Goal: Task Accomplishment & Management: Complete application form

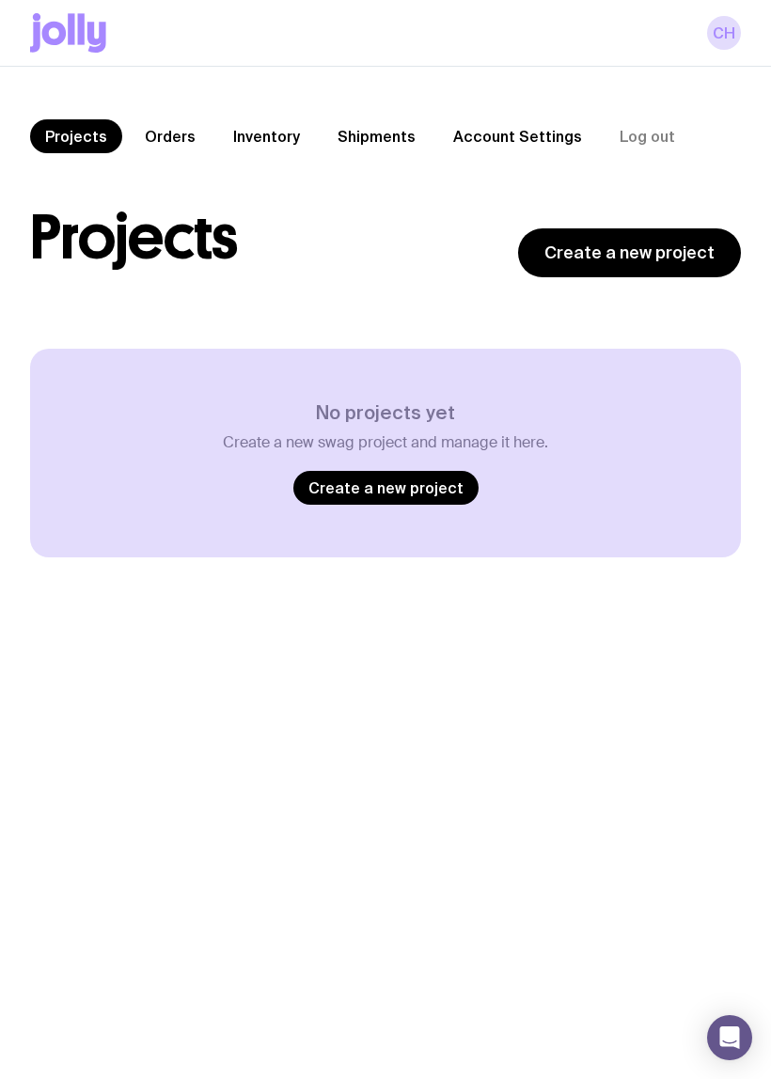
click at [667, 255] on link "Create a new project" at bounding box center [629, 252] width 223 height 49
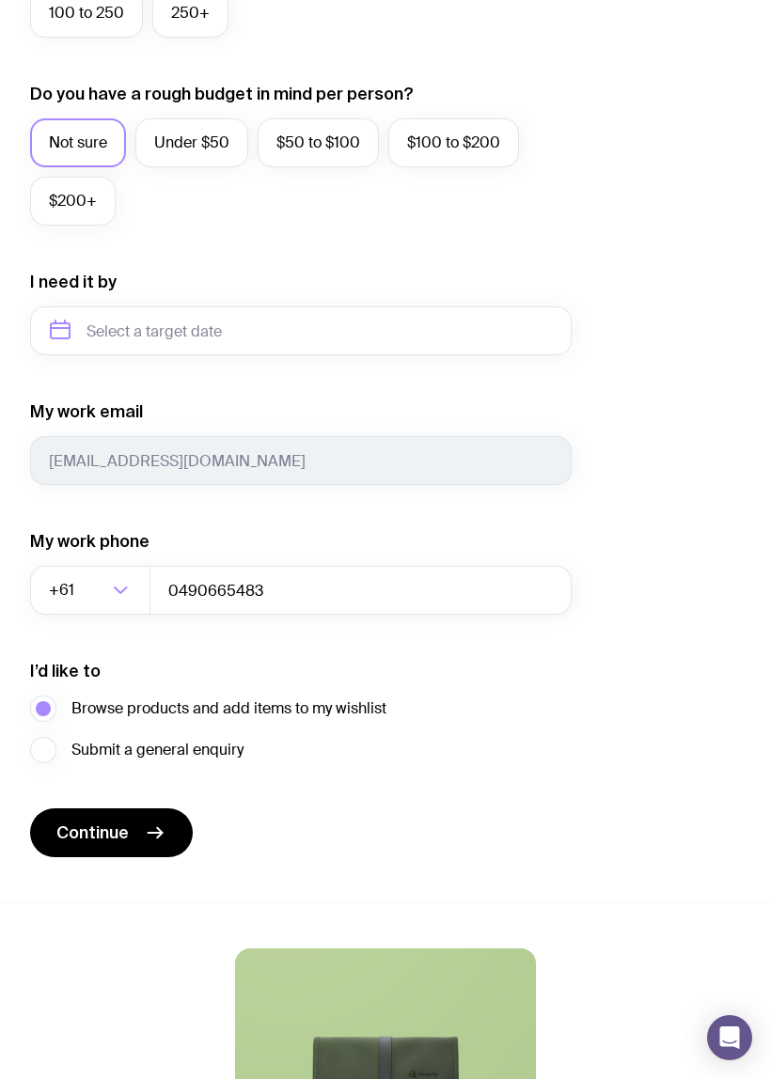
scroll to position [874, 0]
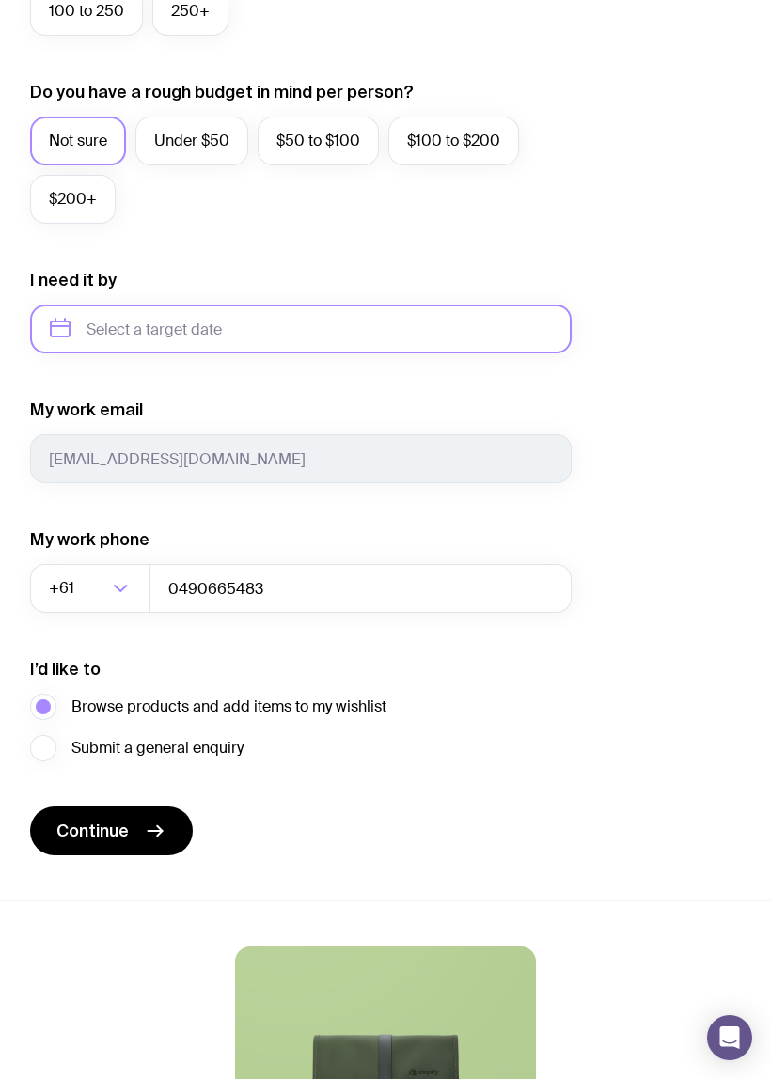
click at [519, 304] on input "text" at bounding box center [300, 328] width 541 height 49
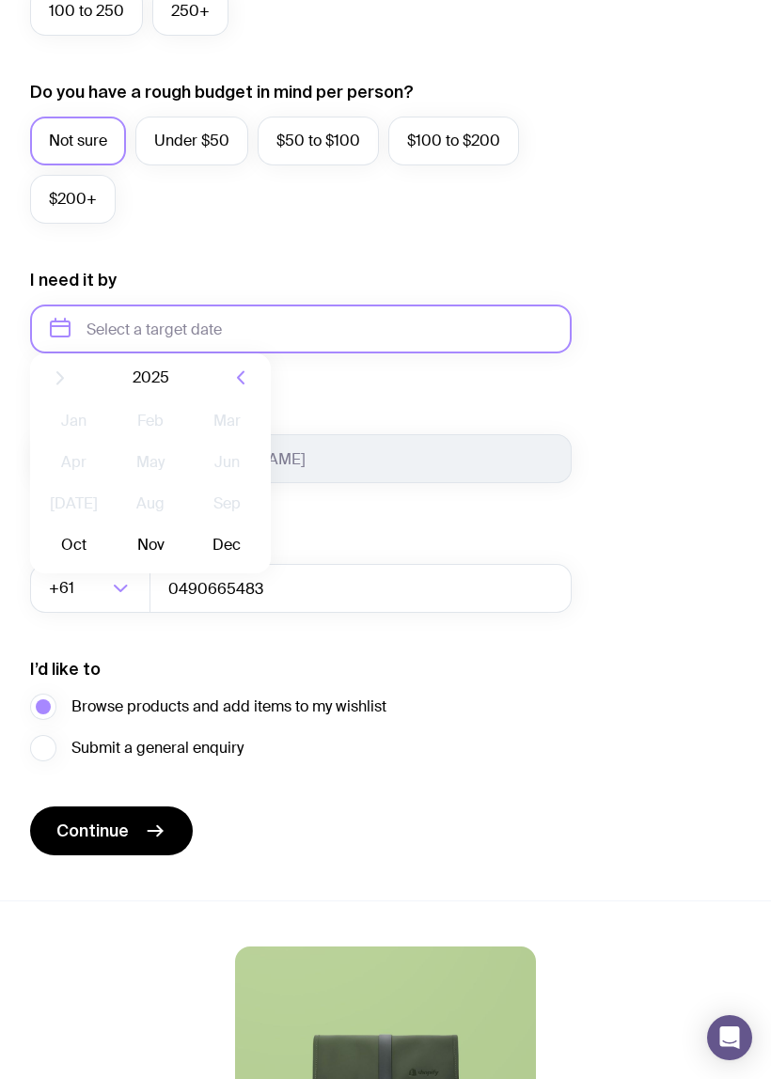
scroll to position [873, 0]
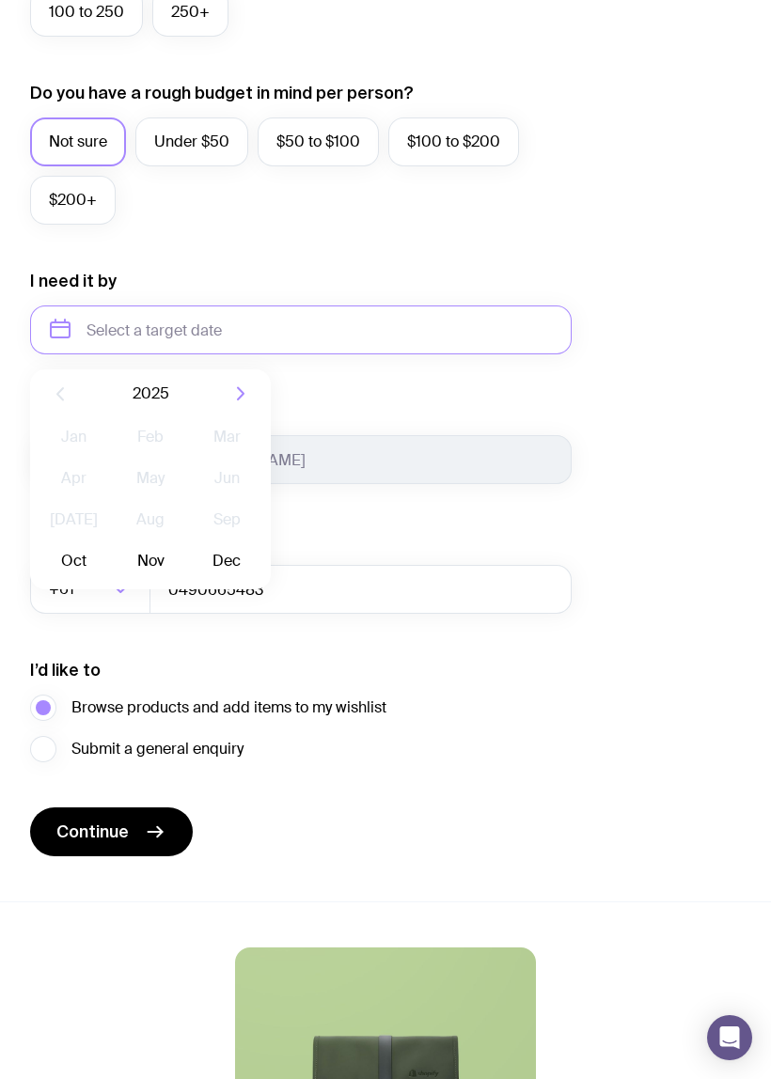
click at [81, 563] on button "Oct" at bounding box center [73, 561] width 69 height 38
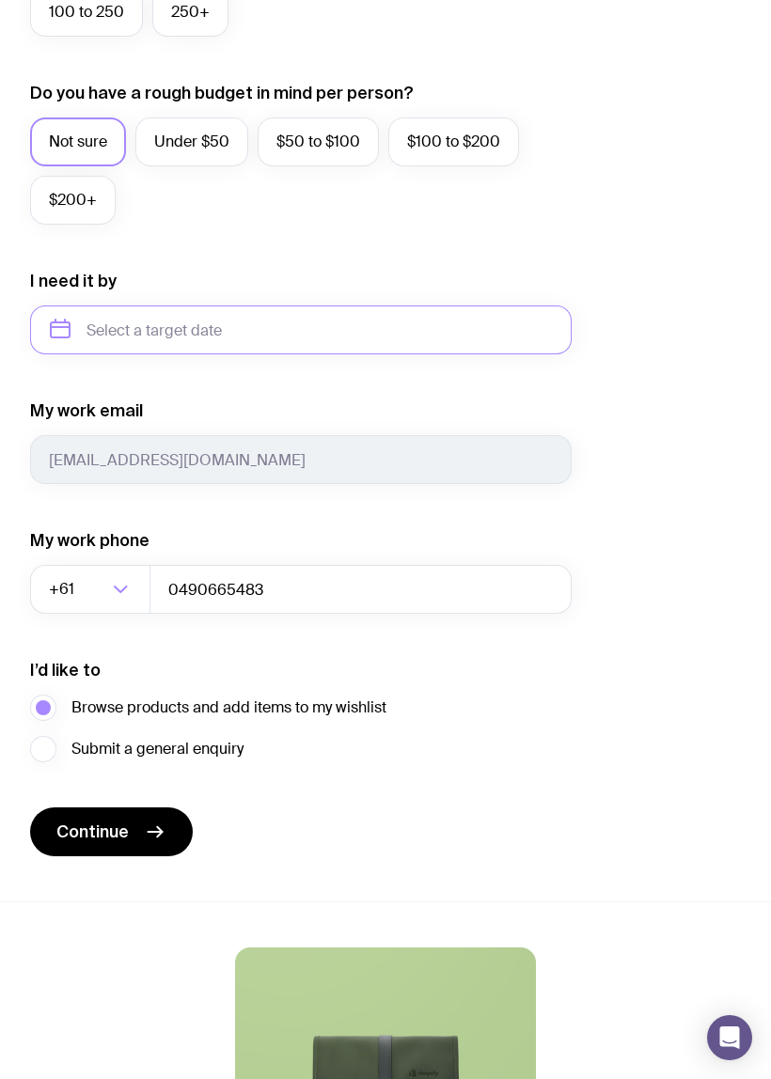
type input "[DATE]"
click at [156, 828] on icon "submit" at bounding box center [155, 830] width 23 height 23
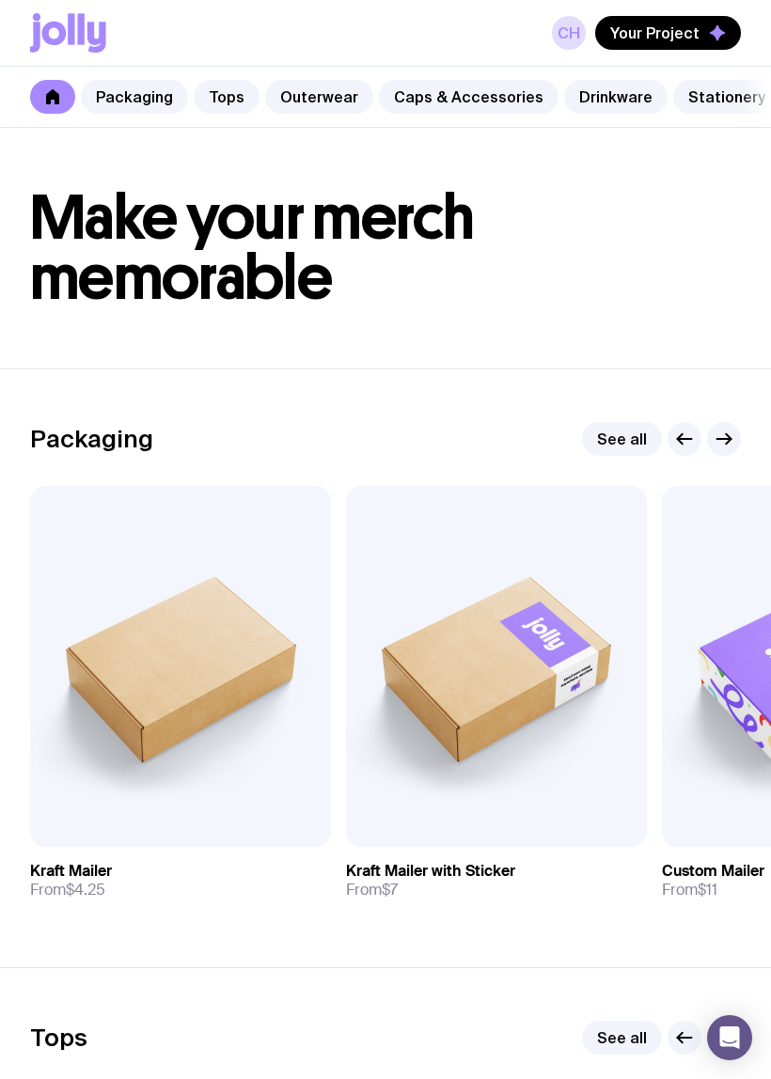
click at [147, 101] on link "Packaging" at bounding box center [134, 97] width 107 height 34
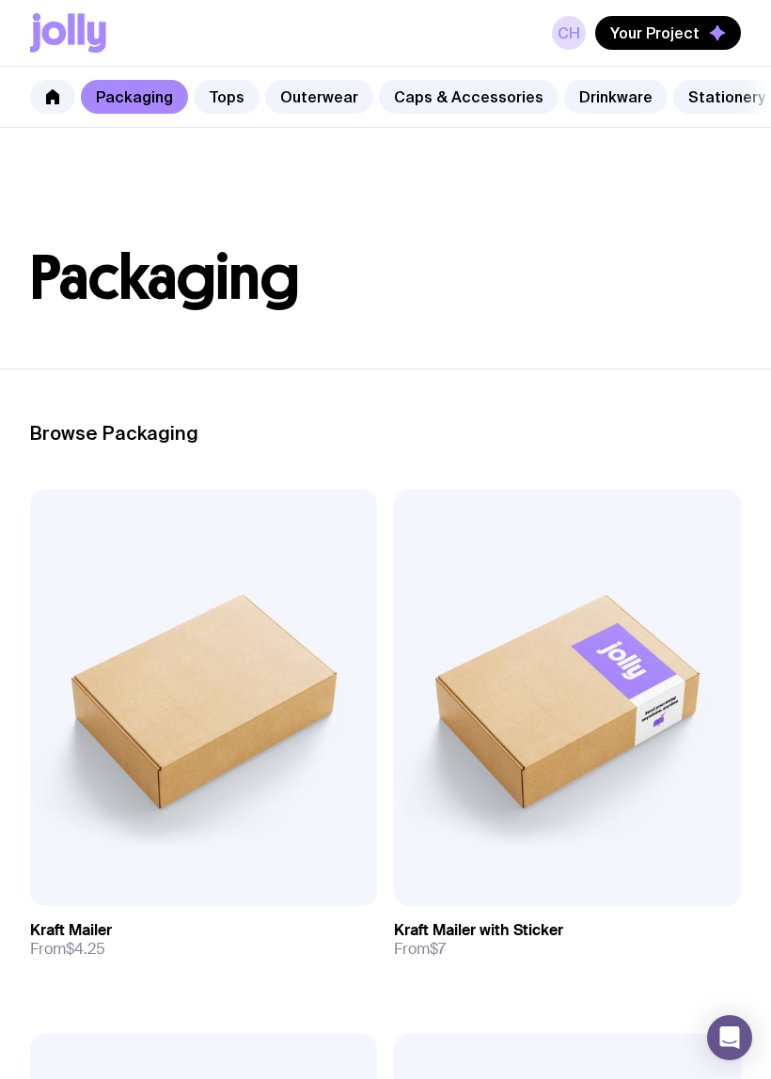
click at [234, 100] on link "Tops" at bounding box center [227, 97] width 66 height 34
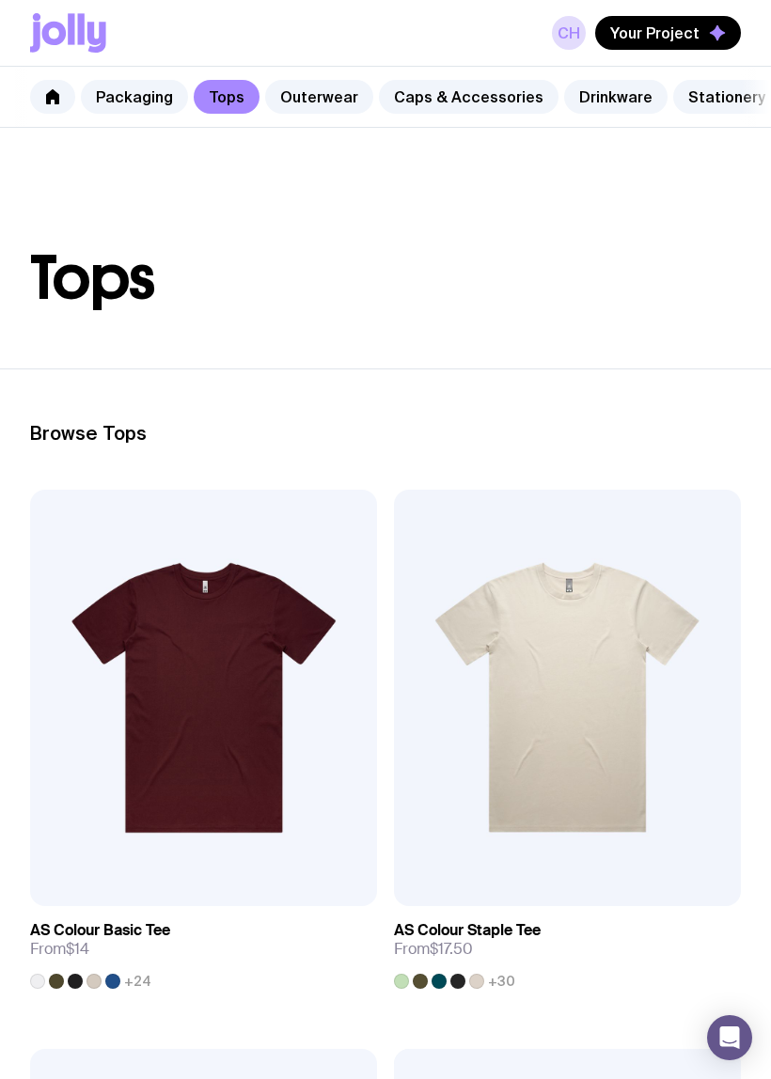
click at [309, 107] on link "Outerwear" at bounding box center [319, 97] width 108 height 34
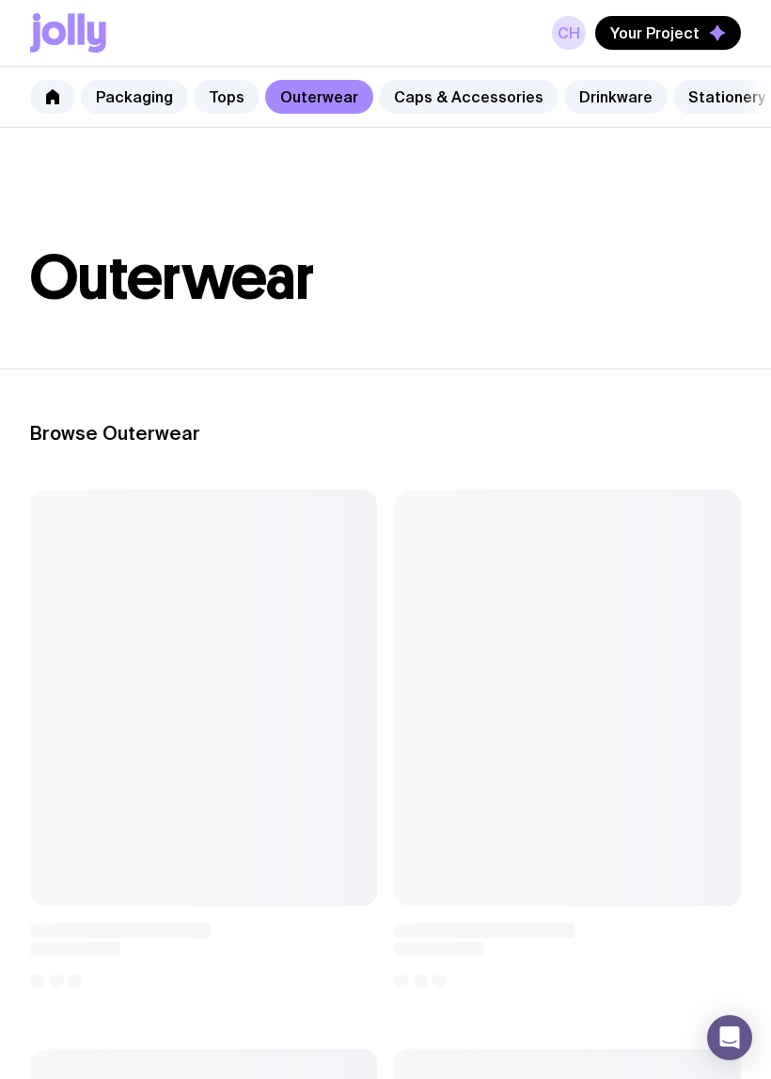
click at [466, 98] on link "Caps & Accessories" at bounding box center [468, 97] width 179 height 34
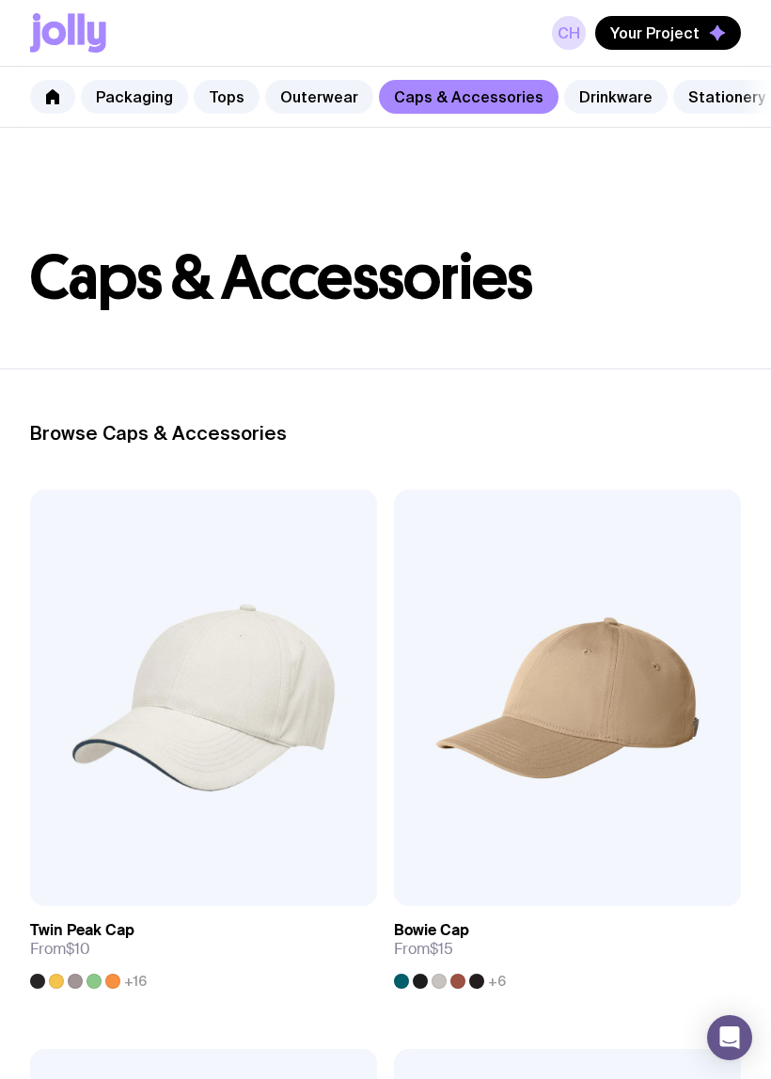
click at [696, 41] on span "Your Project" at bounding box center [654, 32] width 89 height 19
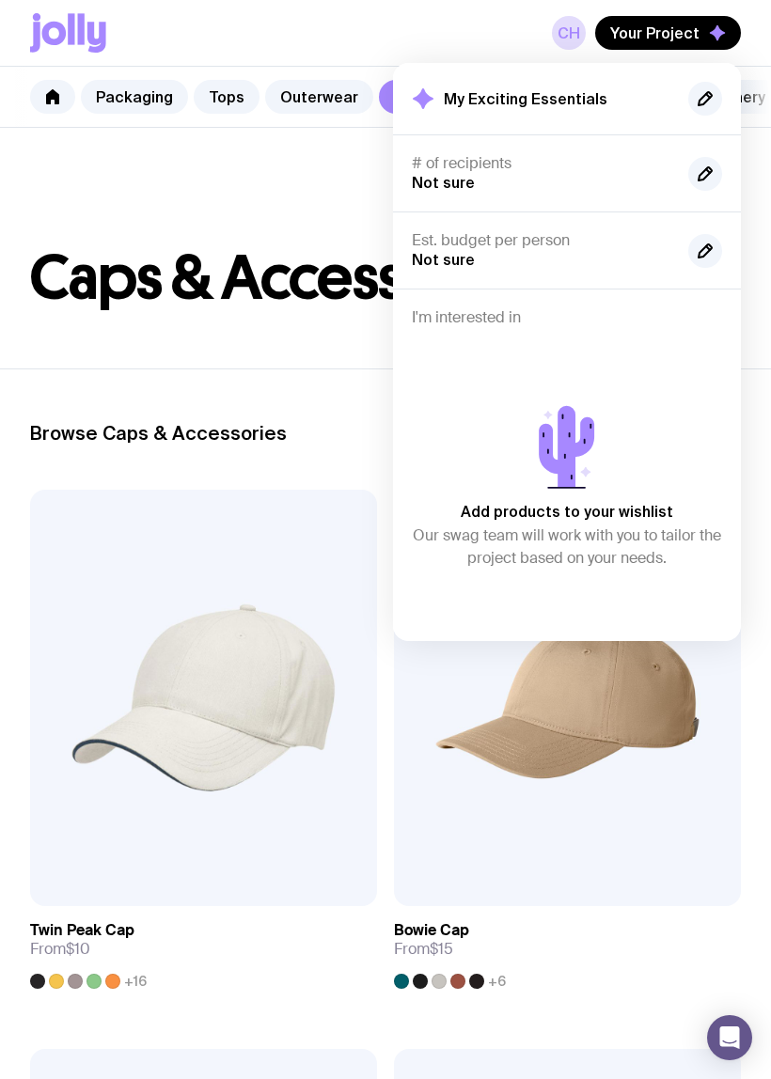
click at [713, 108] on icon "button" at bounding box center [705, 98] width 23 height 23
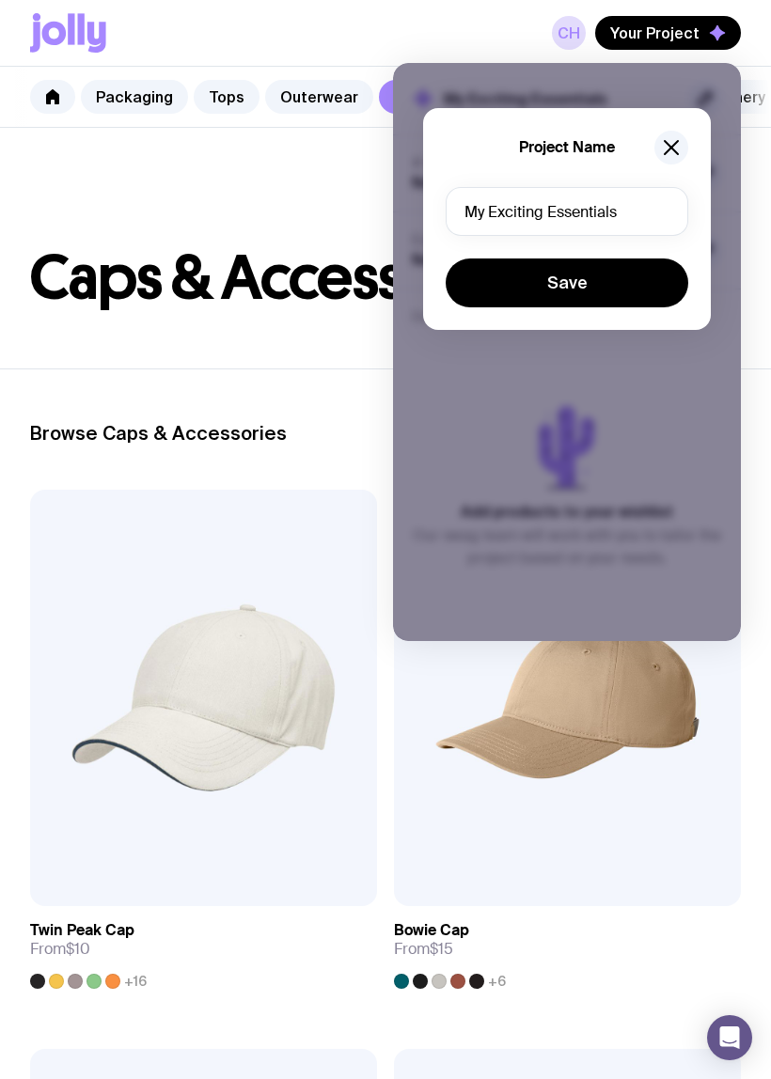
click at [685, 145] on button "button" at bounding box center [671, 148] width 34 height 34
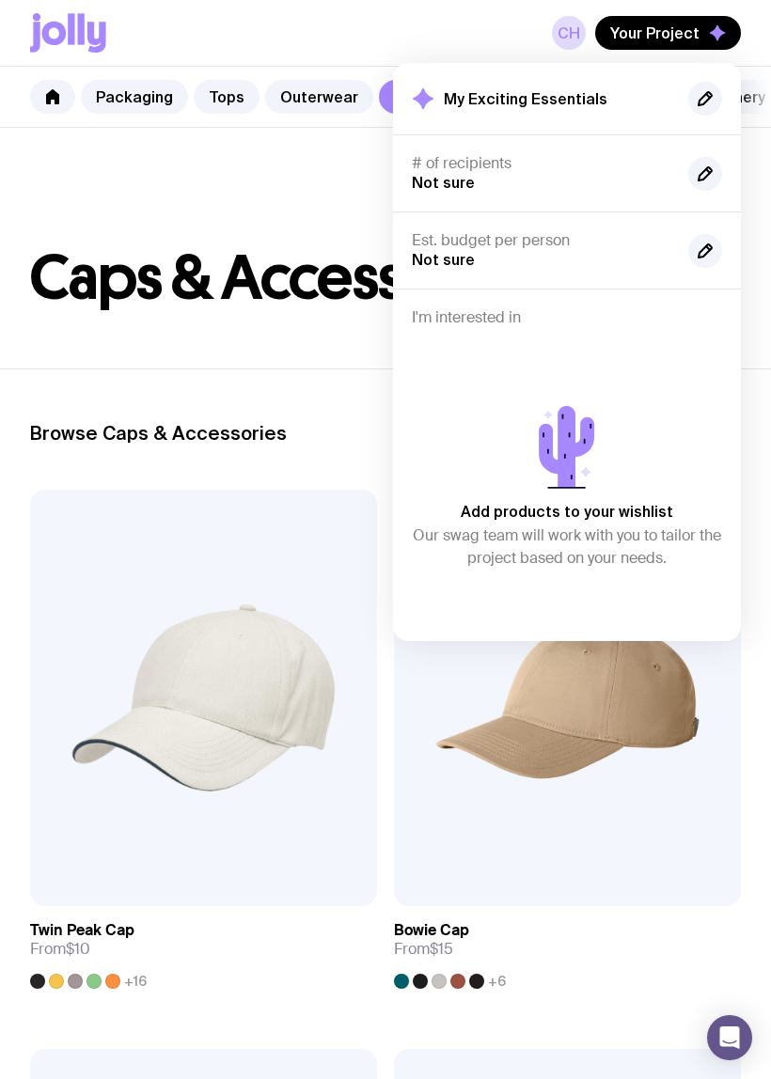
click at [714, 185] on button "button" at bounding box center [705, 174] width 34 height 34
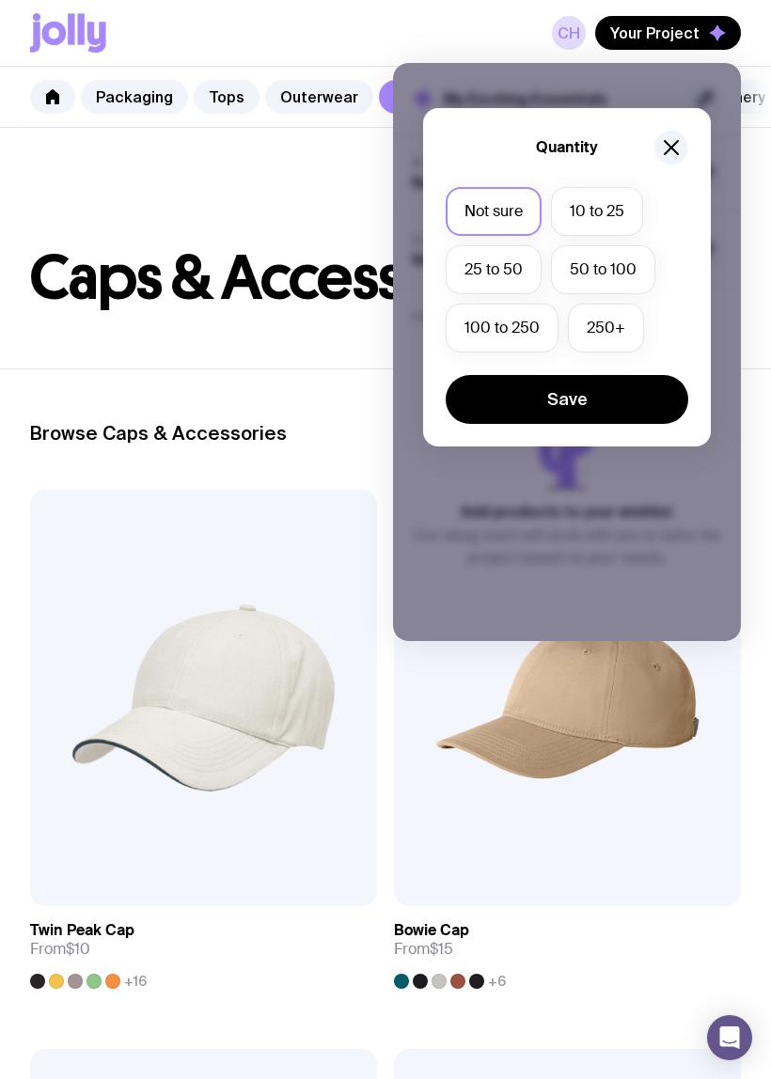
click at [624, 280] on label "50 to 100" at bounding box center [603, 269] width 104 height 49
click at [0, 0] on input "50 to 100" at bounding box center [0, 0] width 0 height 0
click at [598, 405] on button "Save" at bounding box center [566, 399] width 242 height 49
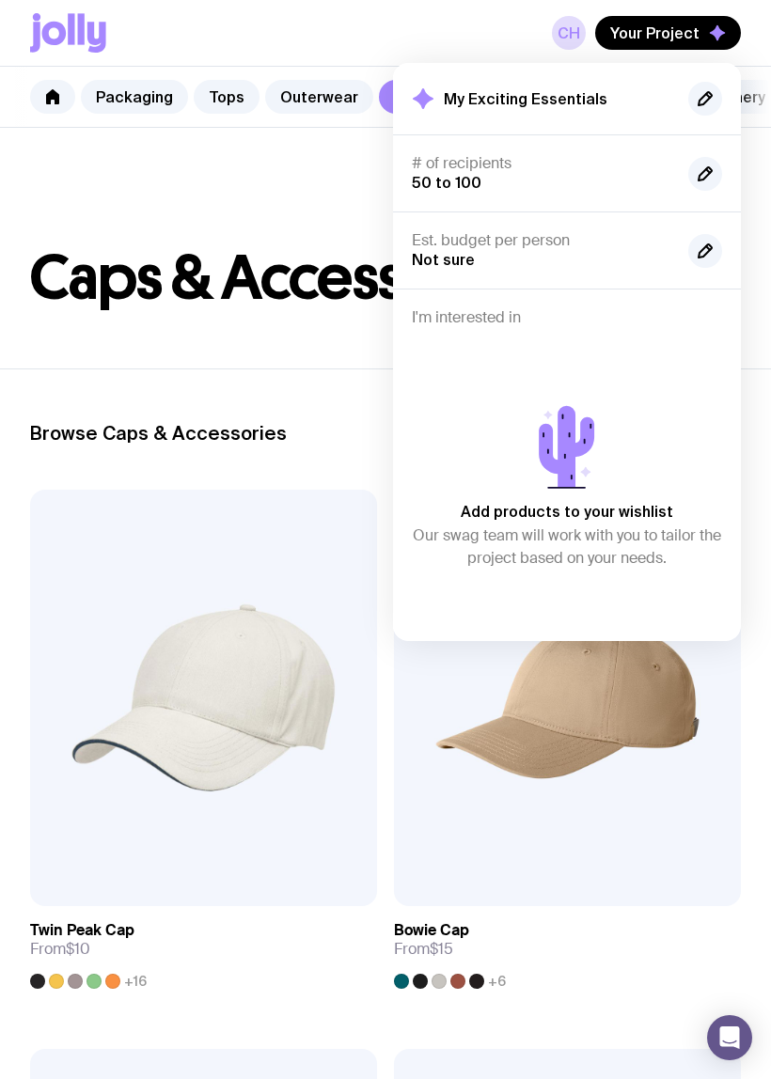
click at [693, 257] on button "button" at bounding box center [705, 251] width 34 height 34
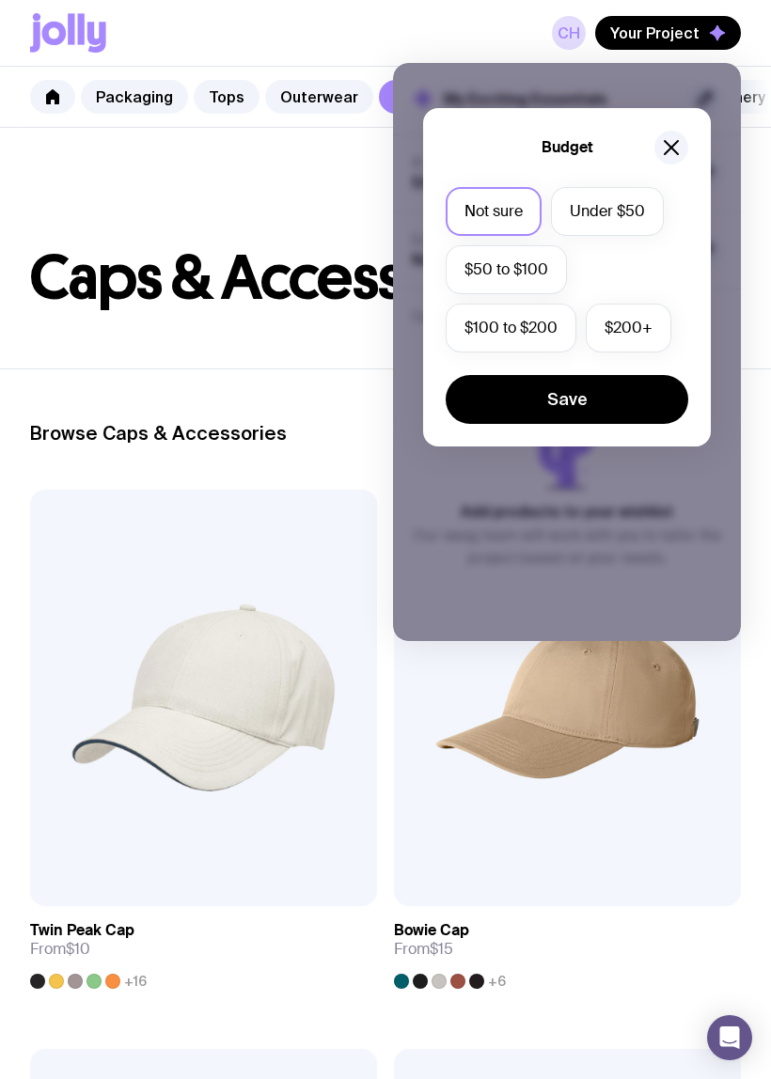
click at [636, 217] on label "Under $50" at bounding box center [607, 211] width 113 height 49
click at [0, 0] on input "Under $50" at bounding box center [0, 0] width 0 height 0
click at [613, 412] on button "Save" at bounding box center [566, 399] width 242 height 49
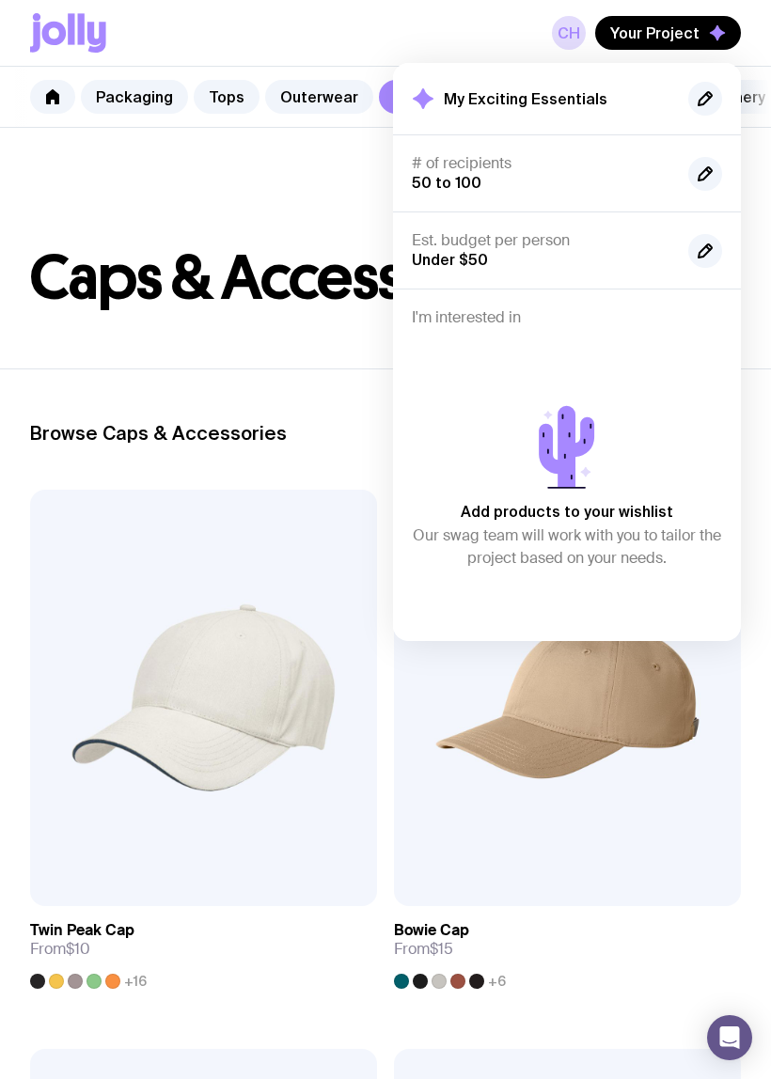
click at [670, 81] on div "My Exciting Essentials" at bounding box center [567, 98] width 348 height 71
click at [694, 108] on icon "button" at bounding box center [705, 98] width 23 height 23
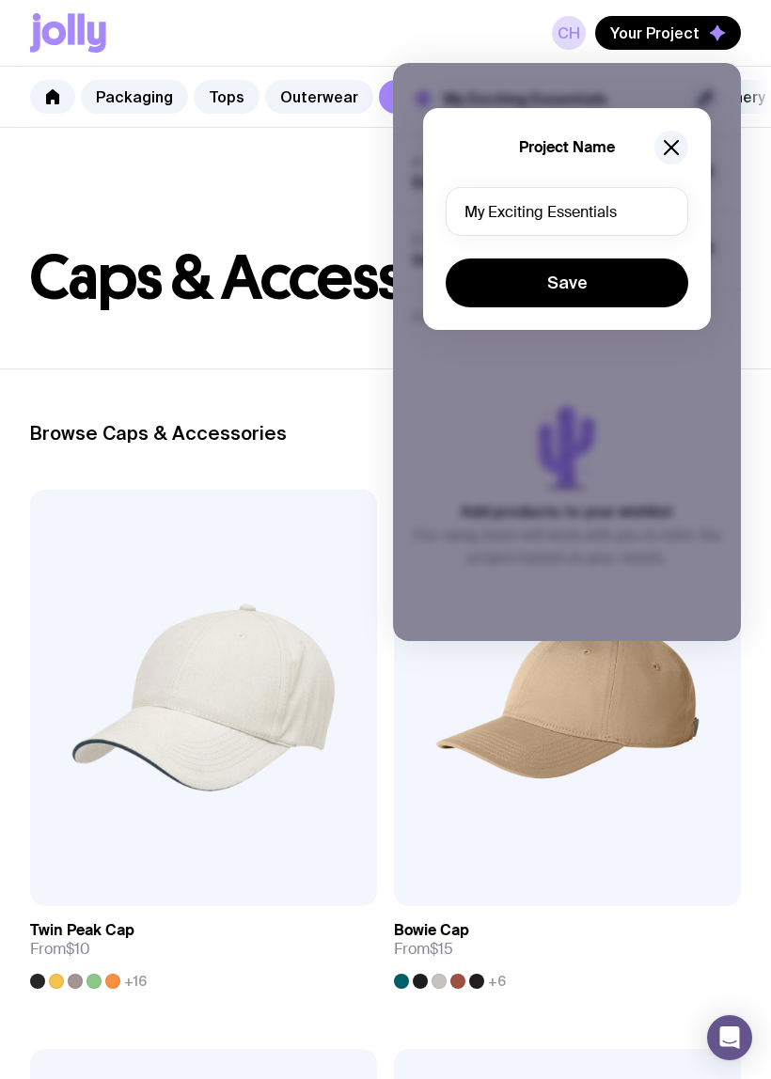
click at [679, 141] on icon "button" at bounding box center [671, 147] width 23 height 23
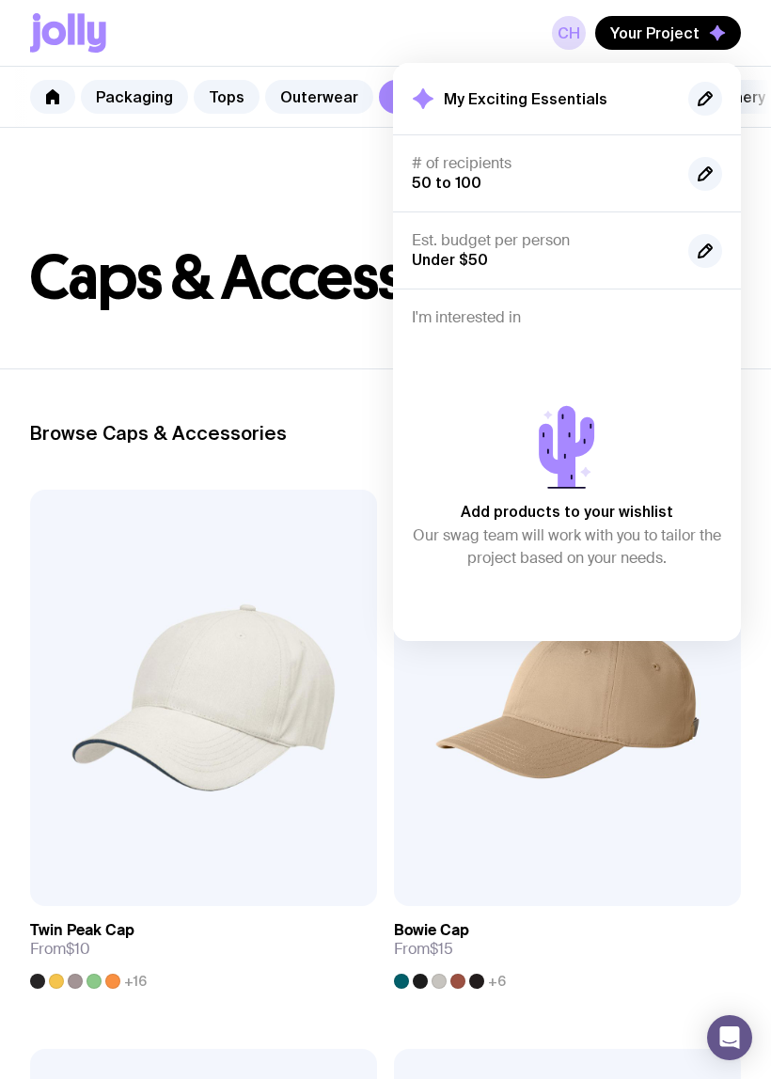
click at [312, 440] on h2 "Browse Caps & Accessories" at bounding box center [385, 433] width 710 height 23
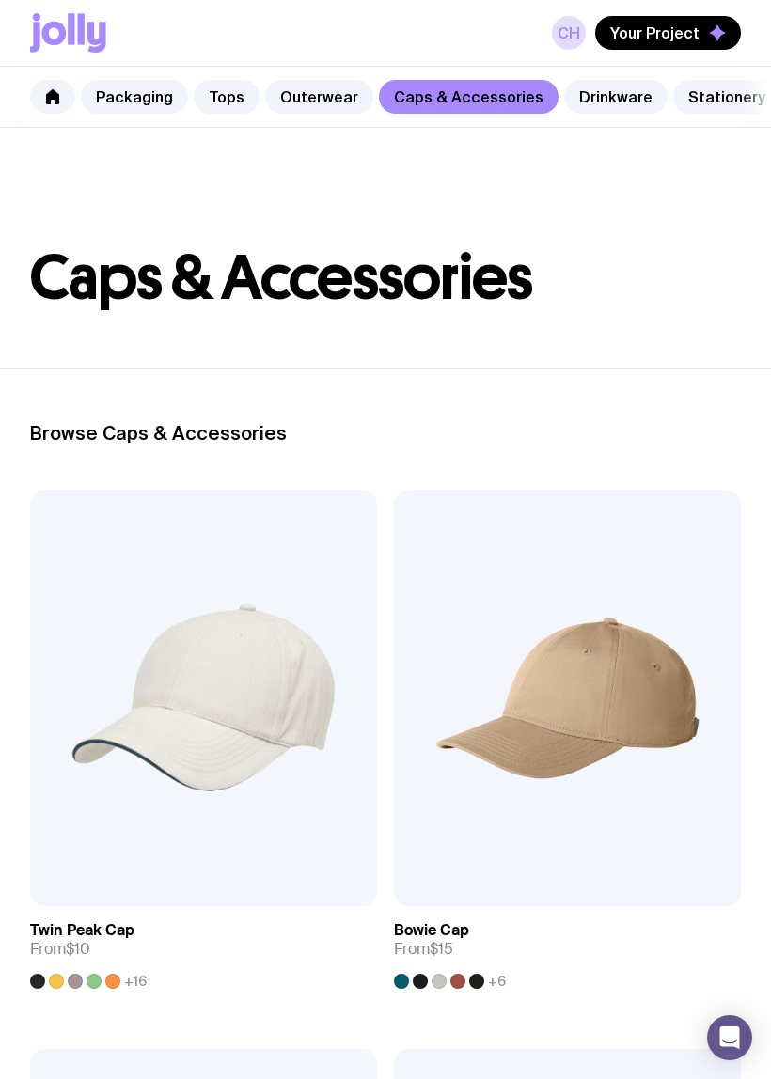
click at [608, 97] on link "Drinkware" at bounding box center [615, 97] width 103 height 34
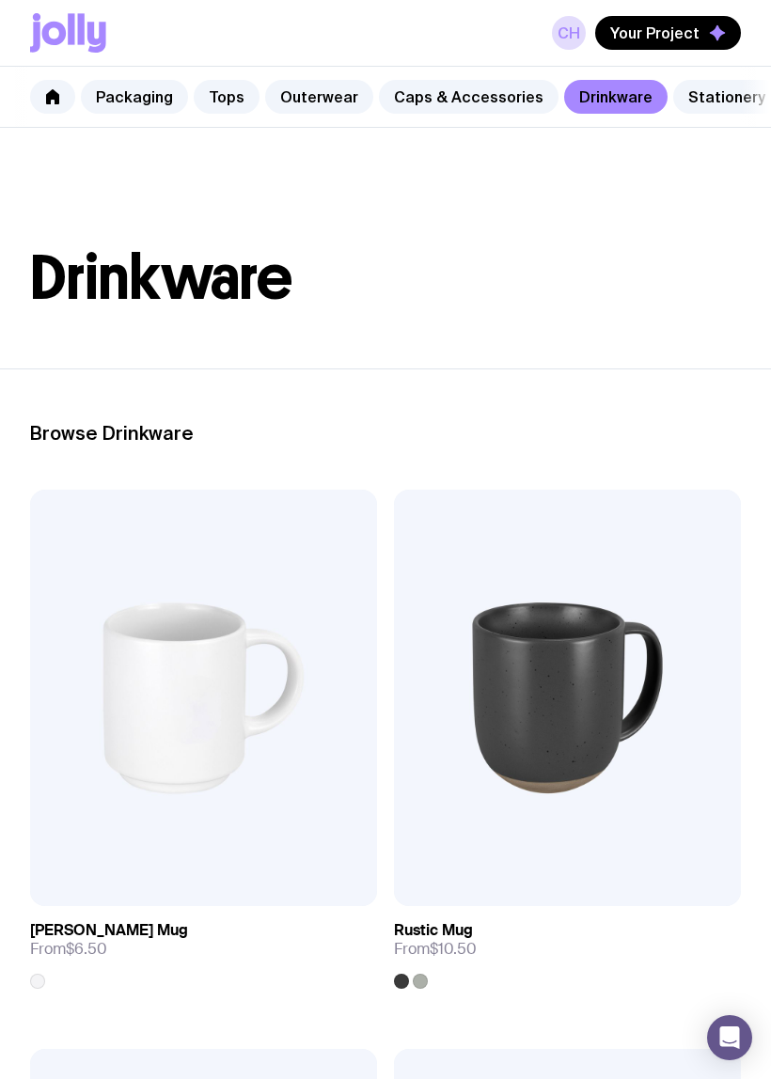
click at [717, 103] on link "Stationery" at bounding box center [726, 97] width 107 height 34
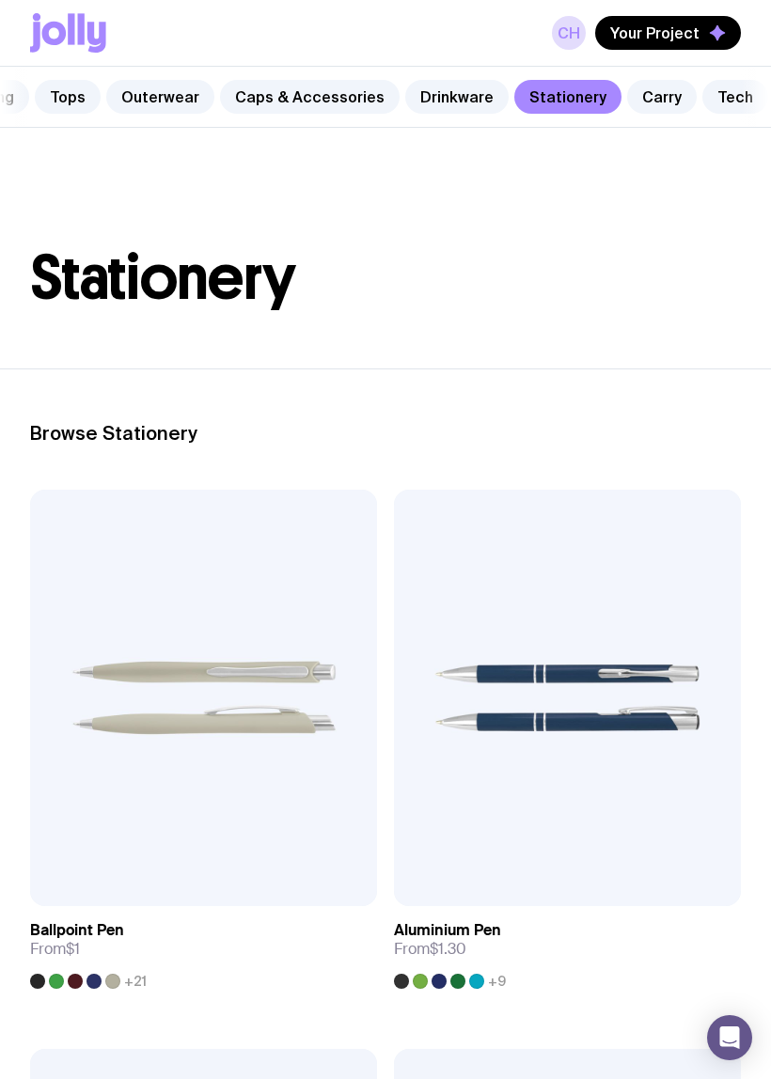
scroll to position [0, 160]
click at [650, 110] on link "Carry" at bounding box center [661, 97] width 70 height 34
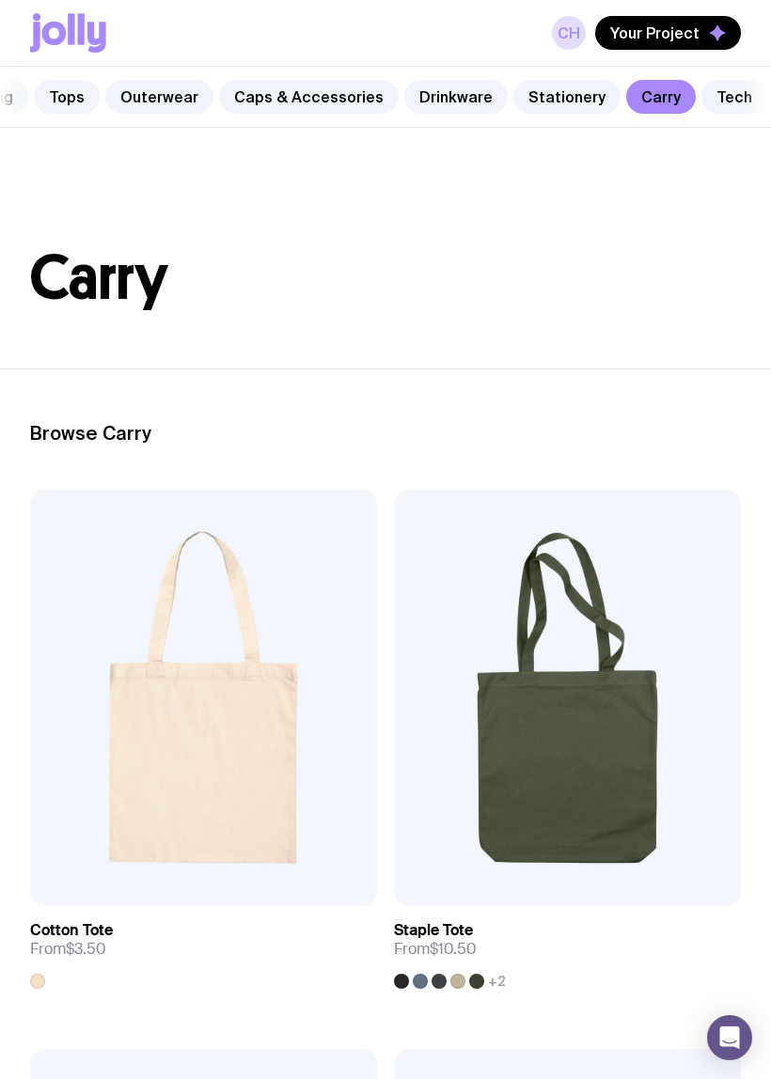
click at [712, 102] on link "Tech" at bounding box center [734, 97] width 66 height 34
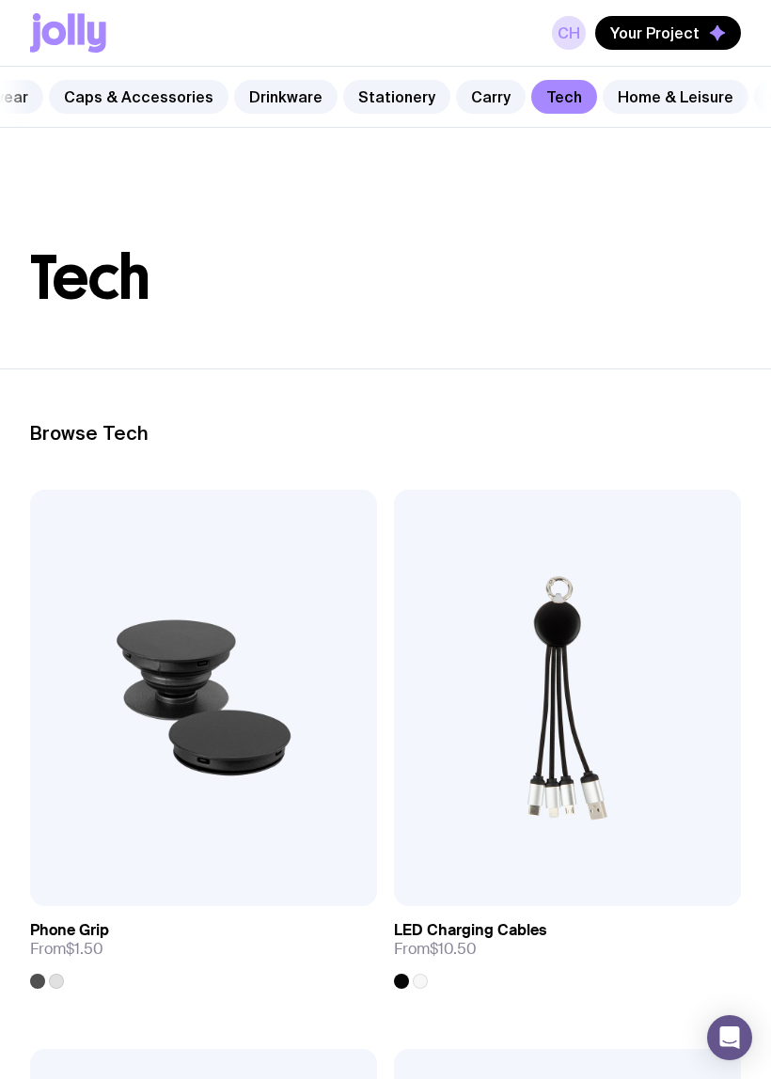
scroll to position [0, 339]
click at [640, 109] on link "Home & Leisure" at bounding box center [666, 97] width 146 height 34
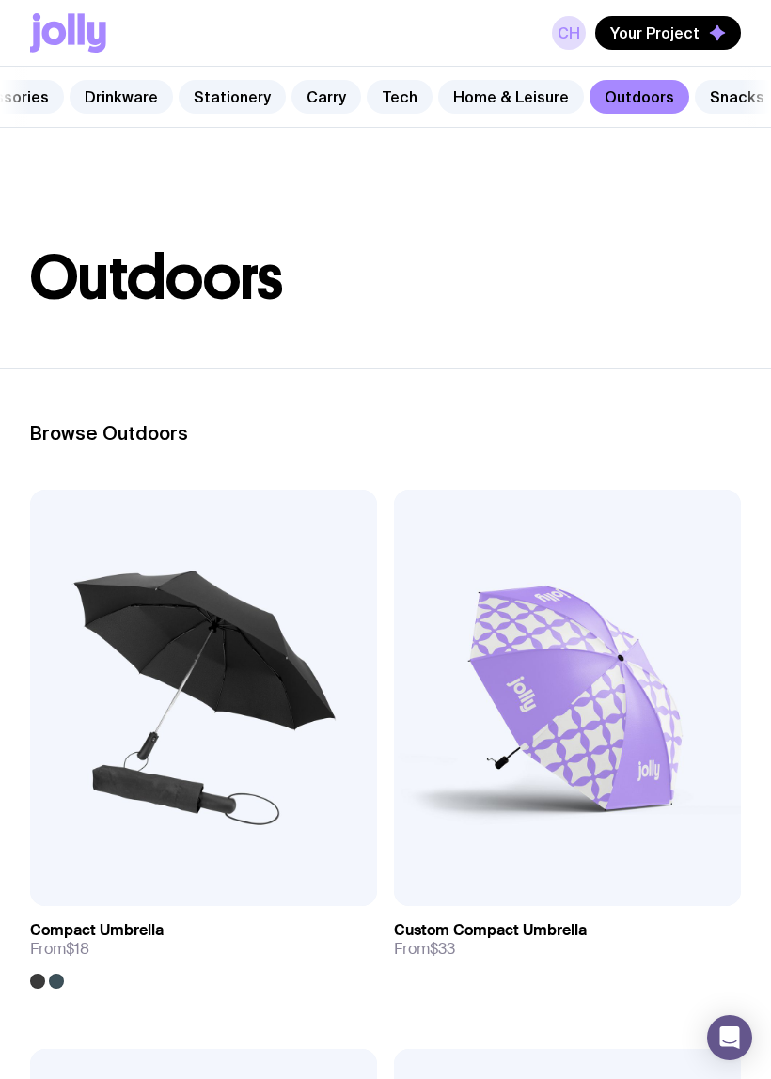
scroll to position [0, 493]
click at [699, 109] on link "Snacks" at bounding box center [737, 97] width 85 height 34
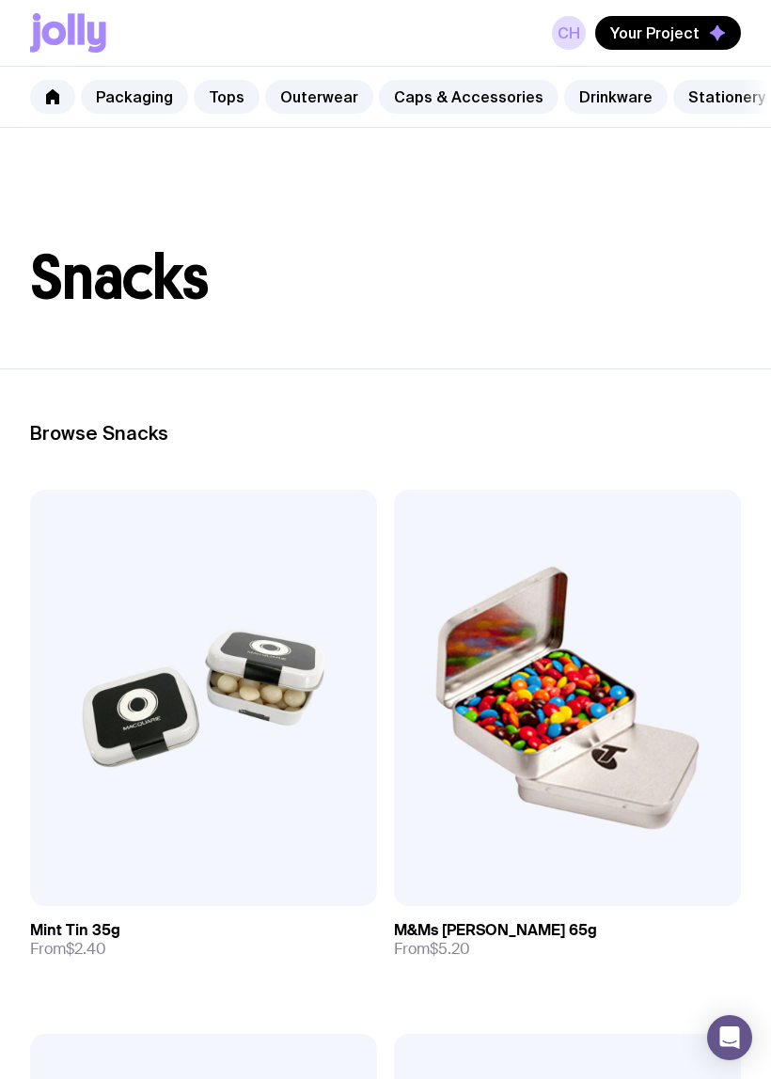
click at [150, 112] on link "Packaging" at bounding box center [134, 97] width 107 height 34
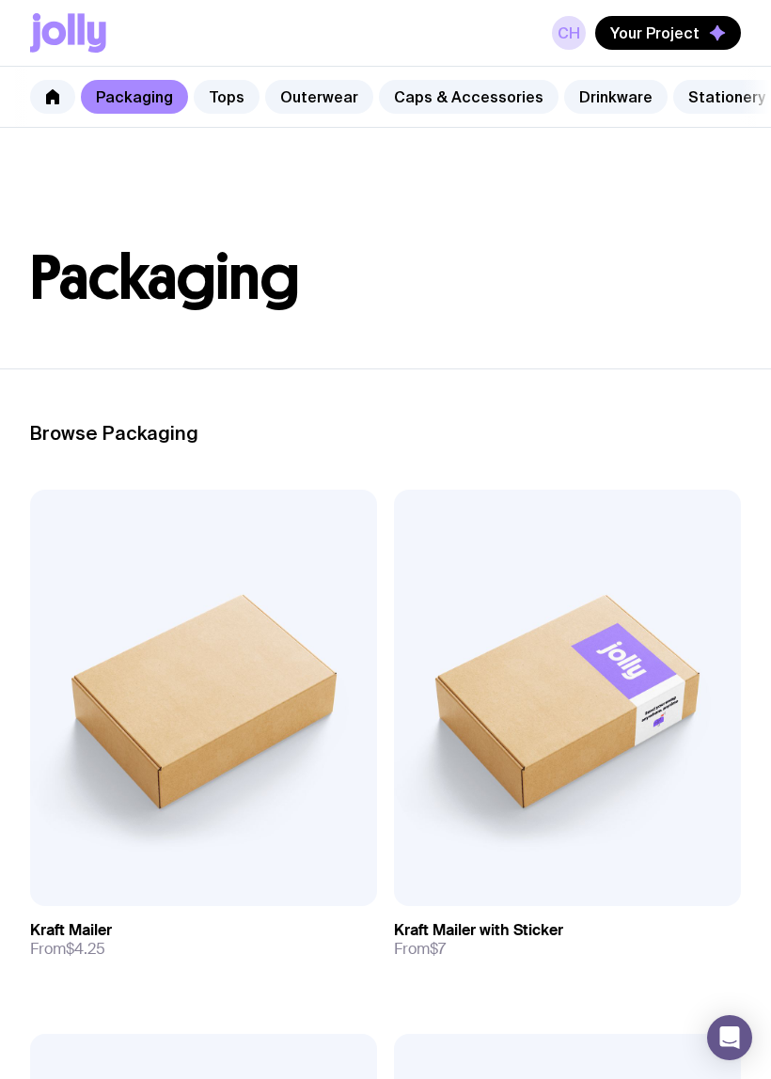
click at [223, 111] on link "Tops" at bounding box center [227, 97] width 66 height 34
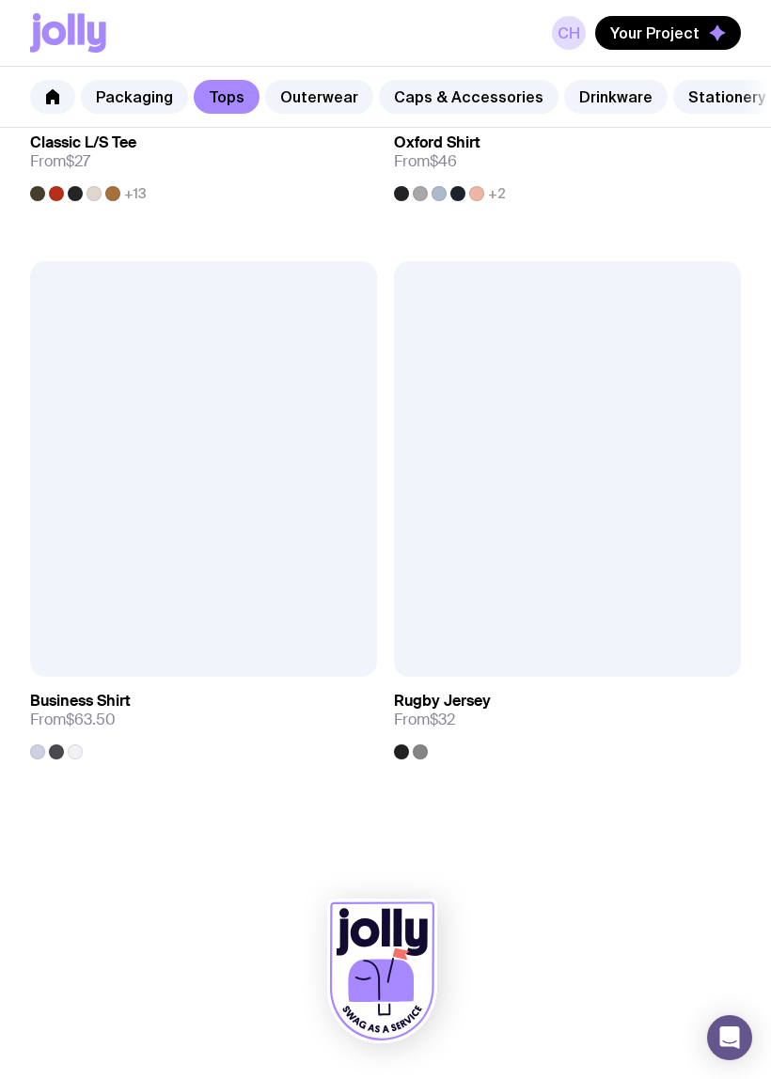
scroll to position [4142, 0]
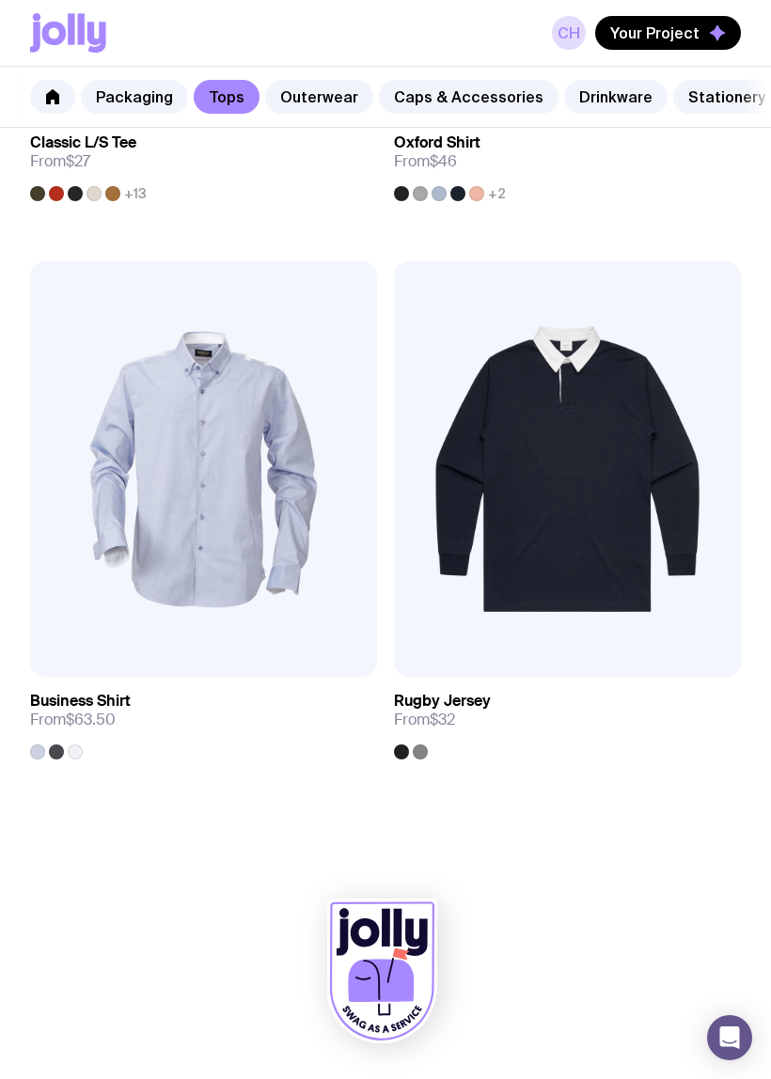
click at [323, 102] on link "Outerwear" at bounding box center [319, 97] width 108 height 34
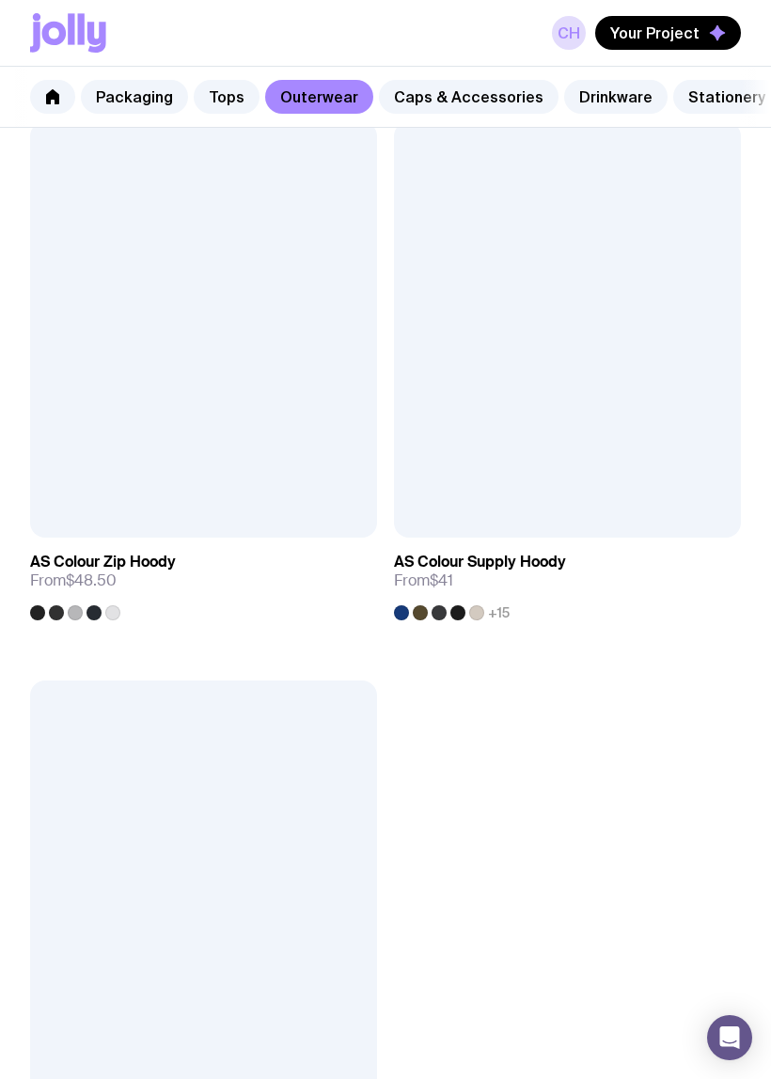
scroll to position [5403, 0]
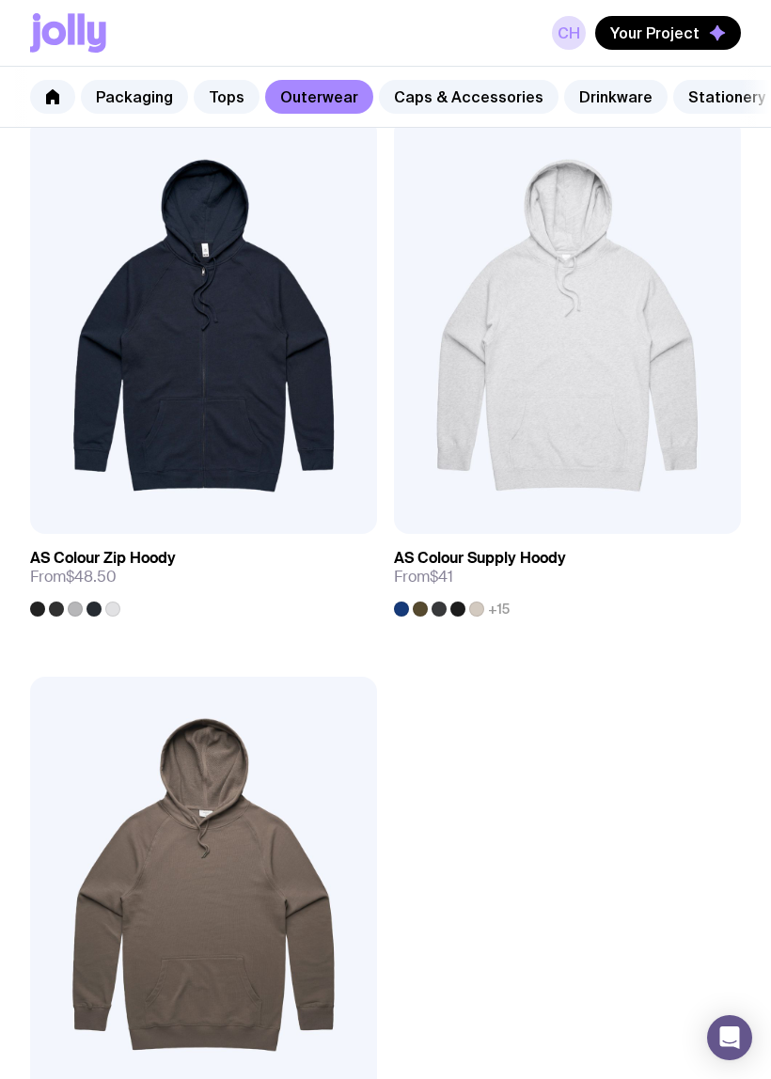
click at [697, 496] on link "View" at bounding box center [690, 513] width 64 height 34
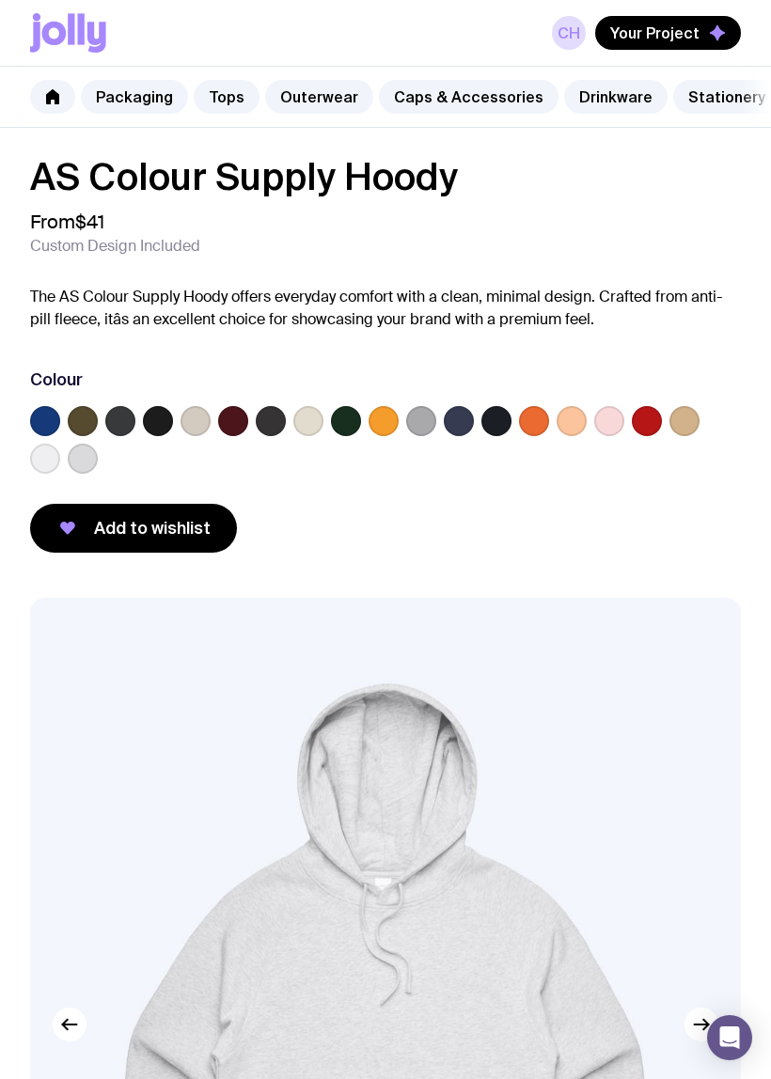
click at [170, 416] on label at bounding box center [158, 421] width 30 height 30
click at [0, 0] on input "radio" at bounding box center [0, 0] width 0 height 0
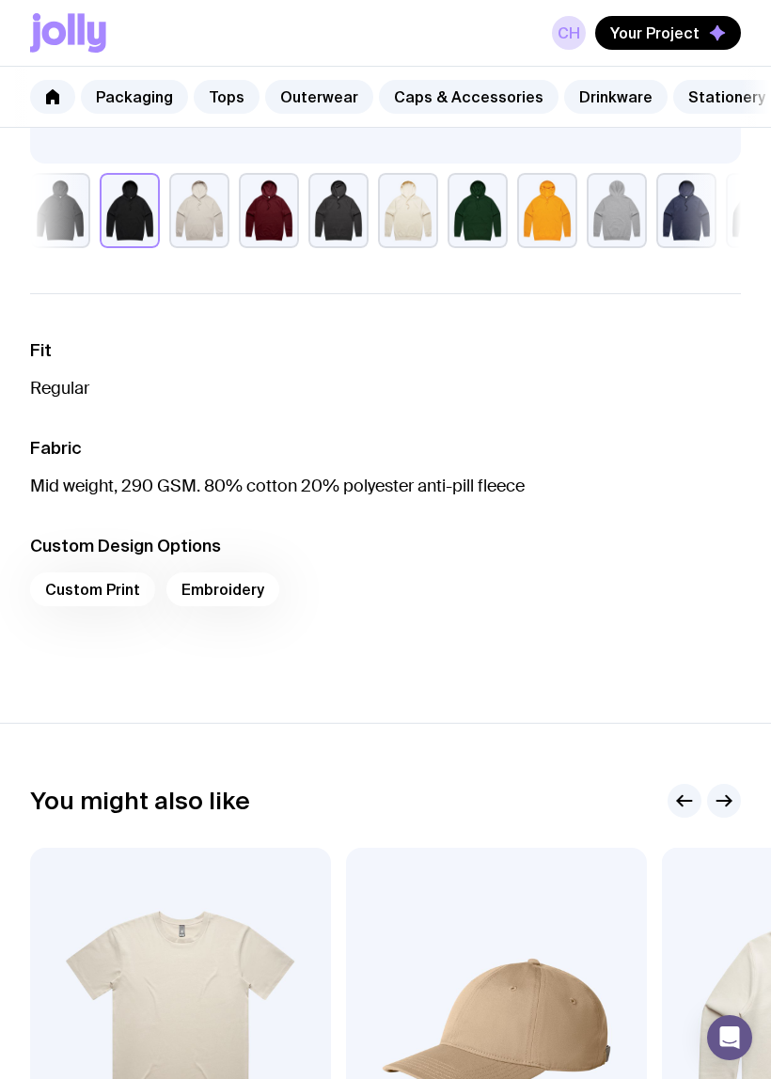
scroll to position [1291, 0]
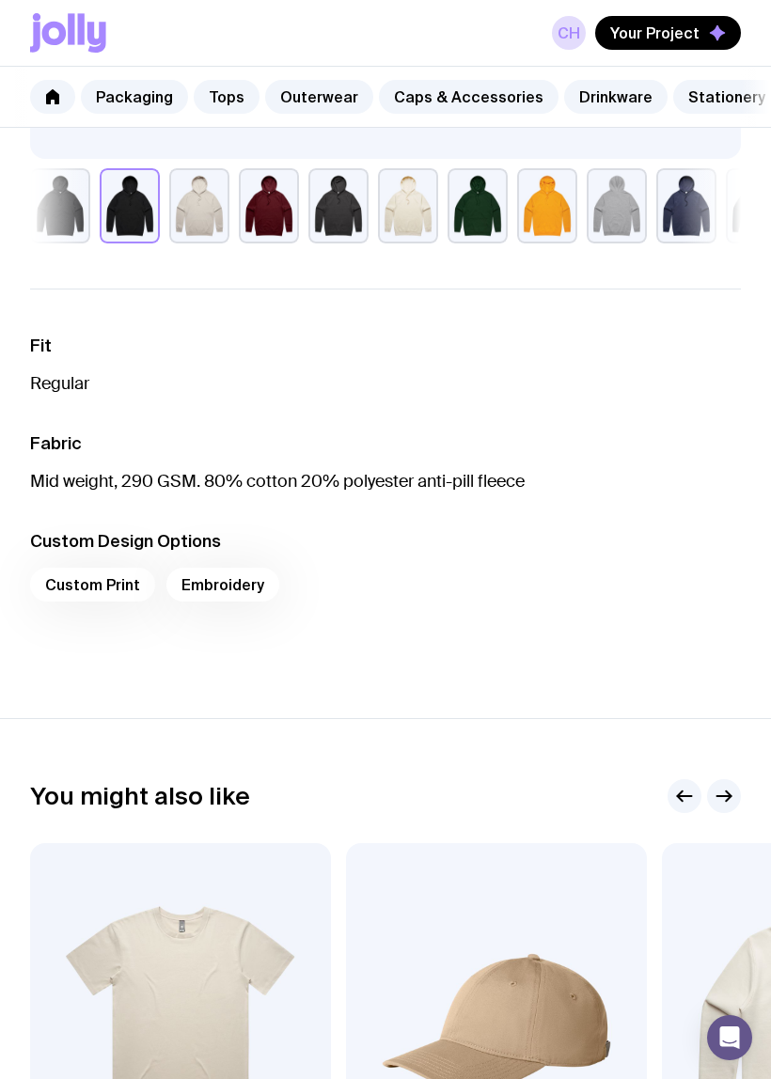
click at [91, 577] on div "Custom Print Embroidery" at bounding box center [385, 590] width 710 height 45
click at [103, 582] on div "Custom Print Embroidery" at bounding box center [385, 590] width 710 height 45
click at [106, 574] on div "Custom Print Embroidery" at bounding box center [385, 590] width 710 height 45
click at [81, 570] on div "Custom Print Embroidery" at bounding box center [385, 590] width 710 height 45
click at [110, 583] on div "Custom Print Embroidery" at bounding box center [385, 590] width 710 height 45
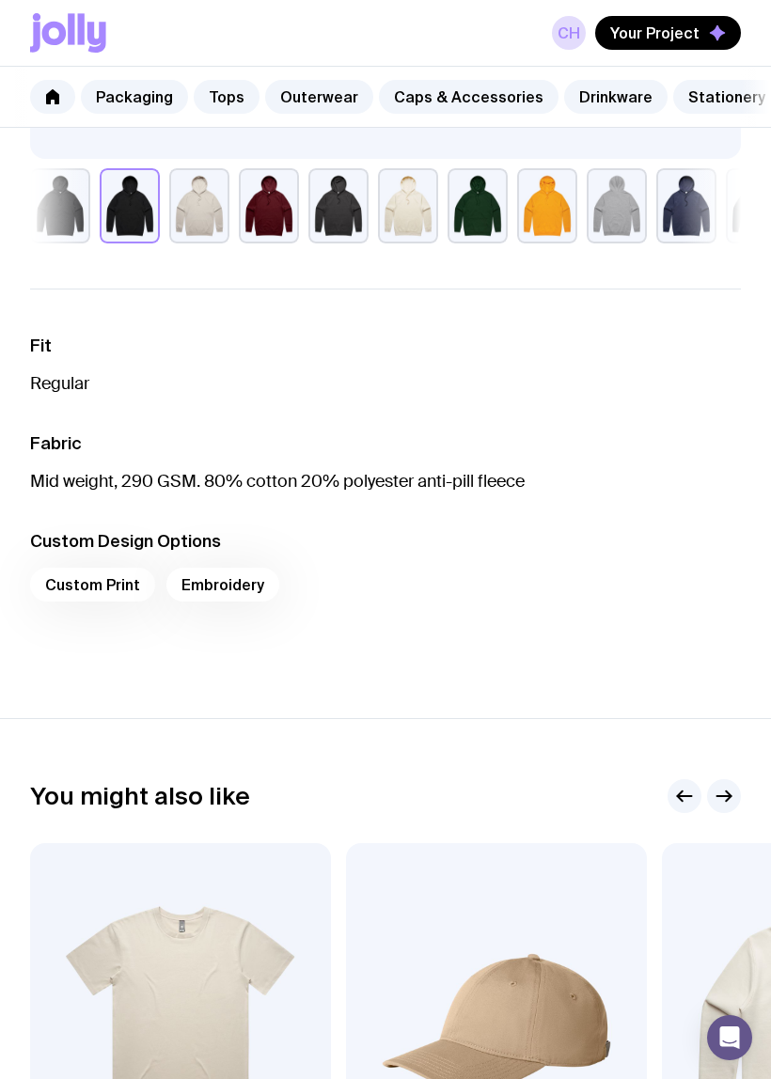
click at [224, 580] on div "Custom Print Embroidery" at bounding box center [385, 590] width 710 height 45
click at [232, 591] on div "Custom Print Embroidery" at bounding box center [385, 590] width 710 height 45
click at [583, 29] on link "CH" at bounding box center [569, 33] width 34 height 34
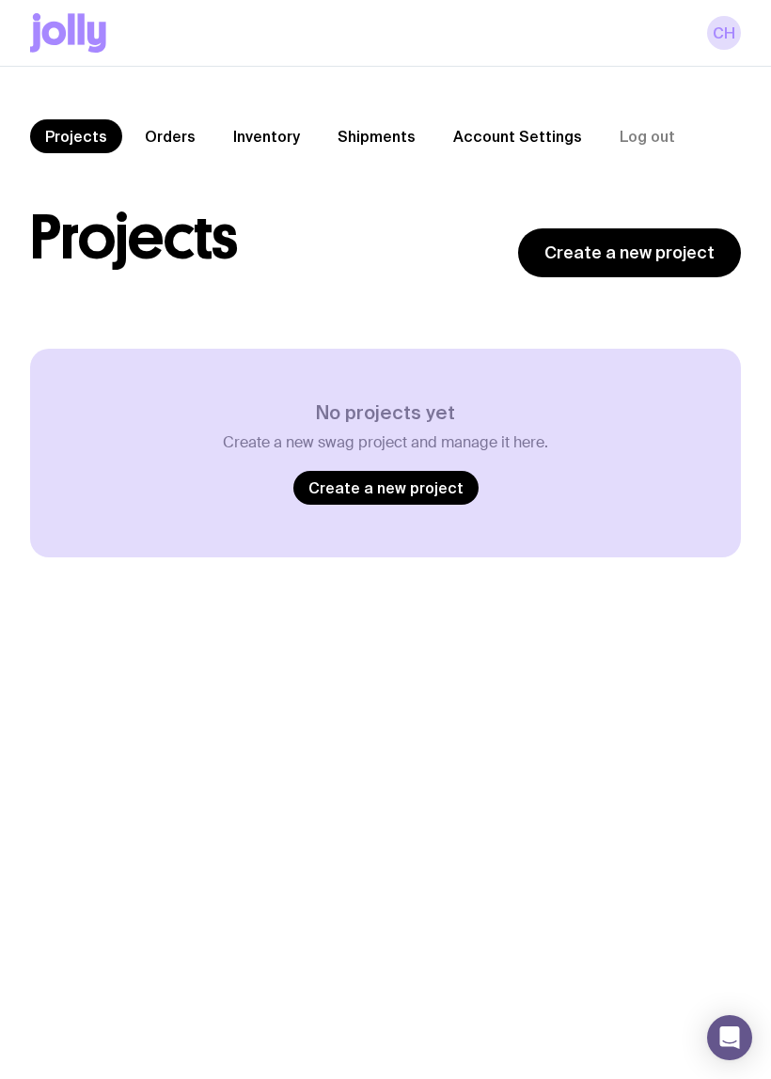
click at [727, 39] on link "CH" at bounding box center [724, 33] width 34 height 34
click at [168, 134] on link "Orders" at bounding box center [170, 136] width 81 height 34
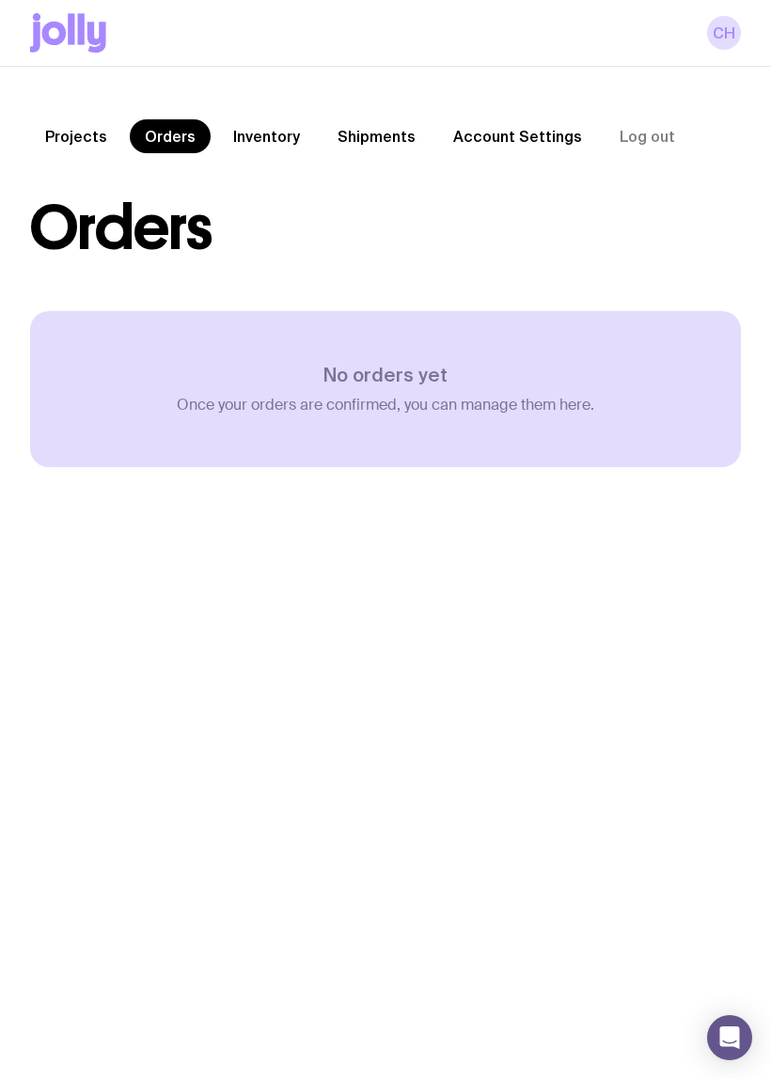
click at [273, 128] on link "Inventory" at bounding box center [266, 136] width 97 height 34
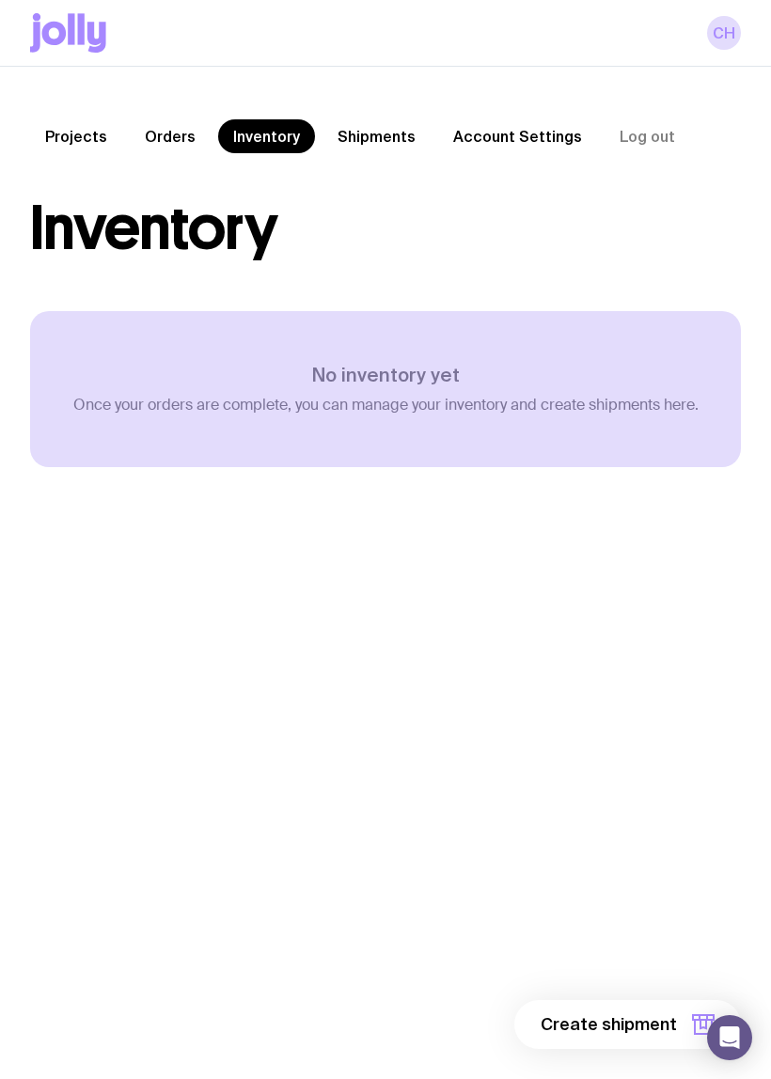
click at [385, 138] on link "Shipments" at bounding box center [376, 136] width 108 height 34
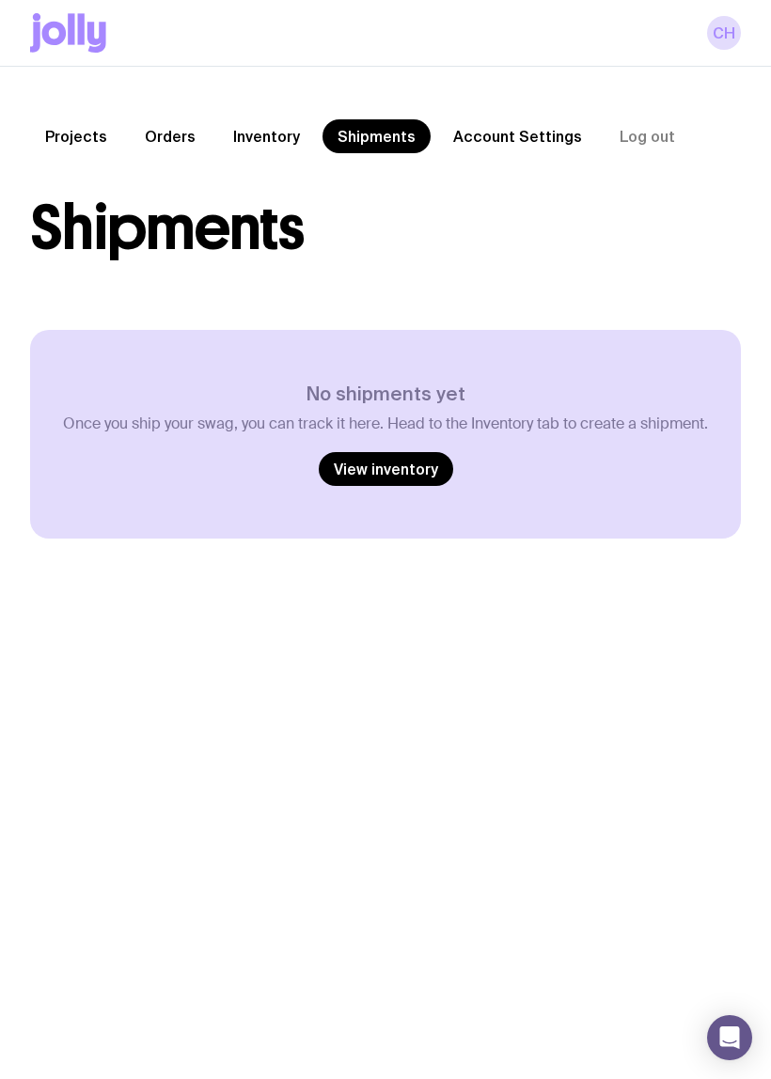
click at [527, 133] on link "Account Settings" at bounding box center [517, 136] width 159 height 34
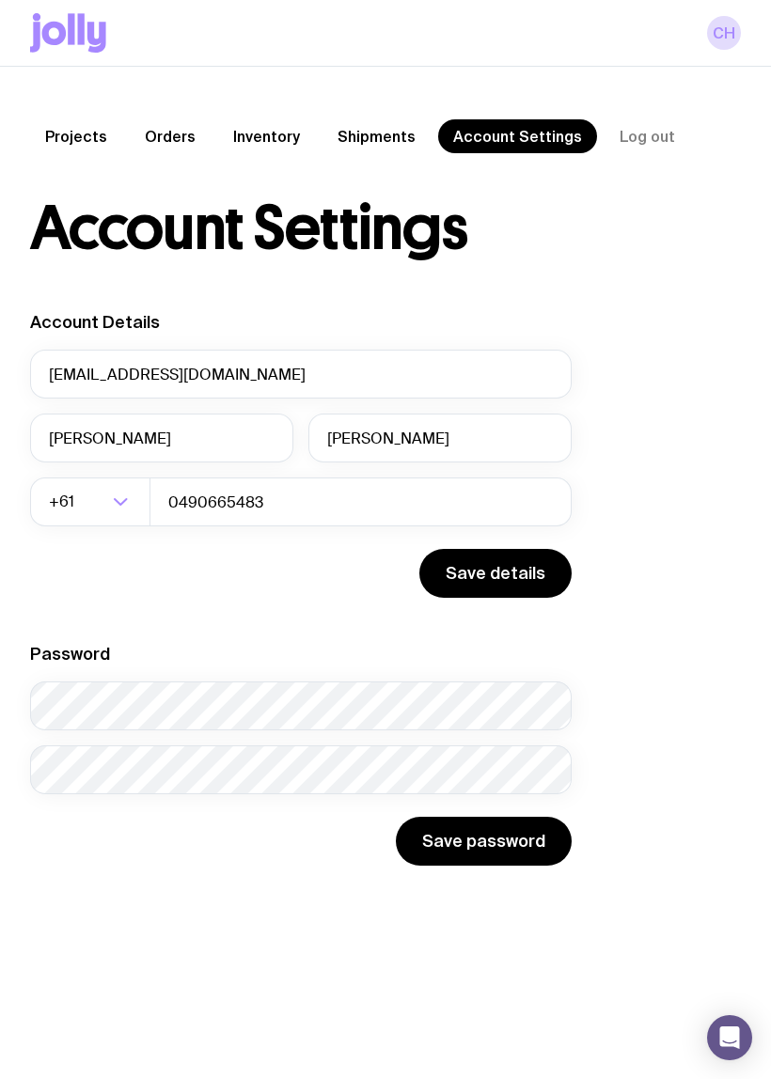
click at [641, 126] on button "Log out" at bounding box center [647, 136] width 86 height 34
